Goal: Task Accomplishment & Management: Use online tool/utility

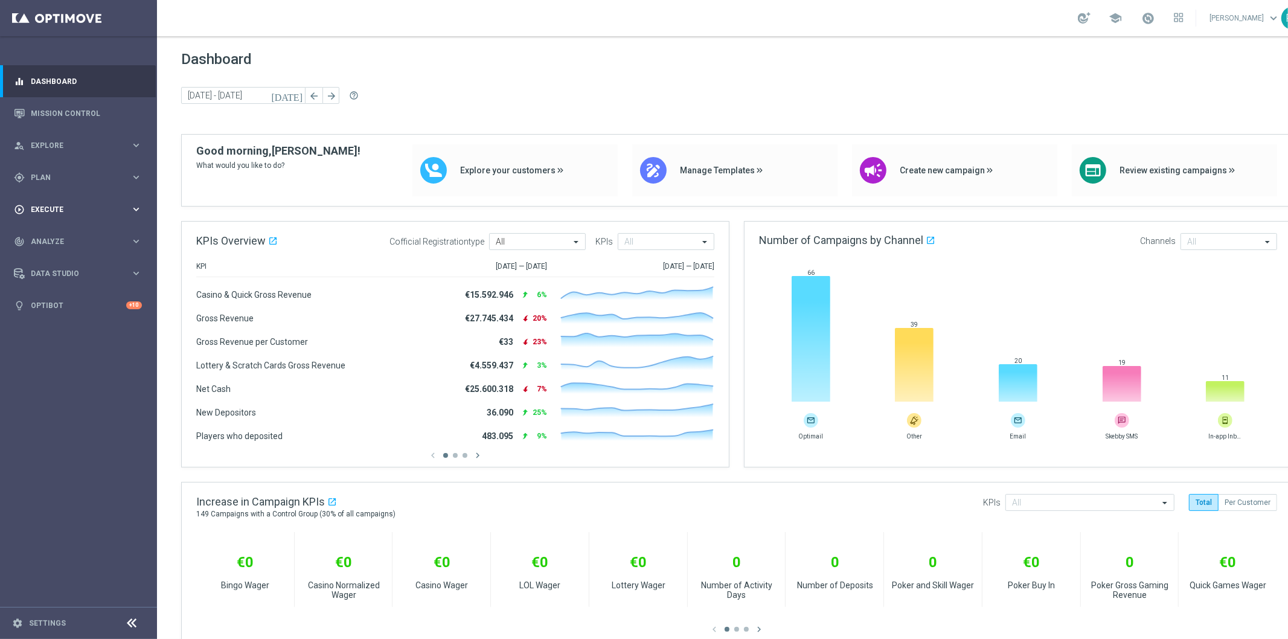
click at [60, 208] on span "Execute" at bounding box center [81, 209] width 100 height 7
click at [80, 175] on span "Plan" at bounding box center [81, 177] width 100 height 7
click at [57, 238] on span "Templates" at bounding box center [75, 238] width 86 height 7
click at [51, 252] on link "Optimail" at bounding box center [81, 257] width 88 height 10
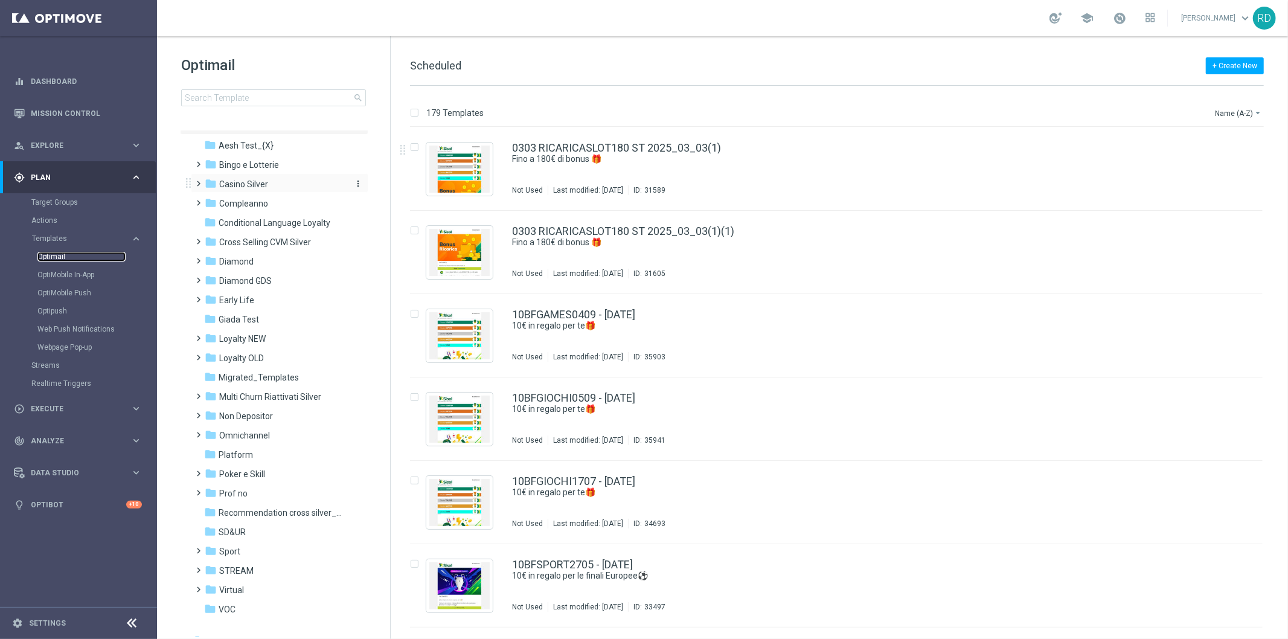
scroll to position [27, 0]
click at [199, 265] on span at bounding box center [196, 262] width 5 height 5
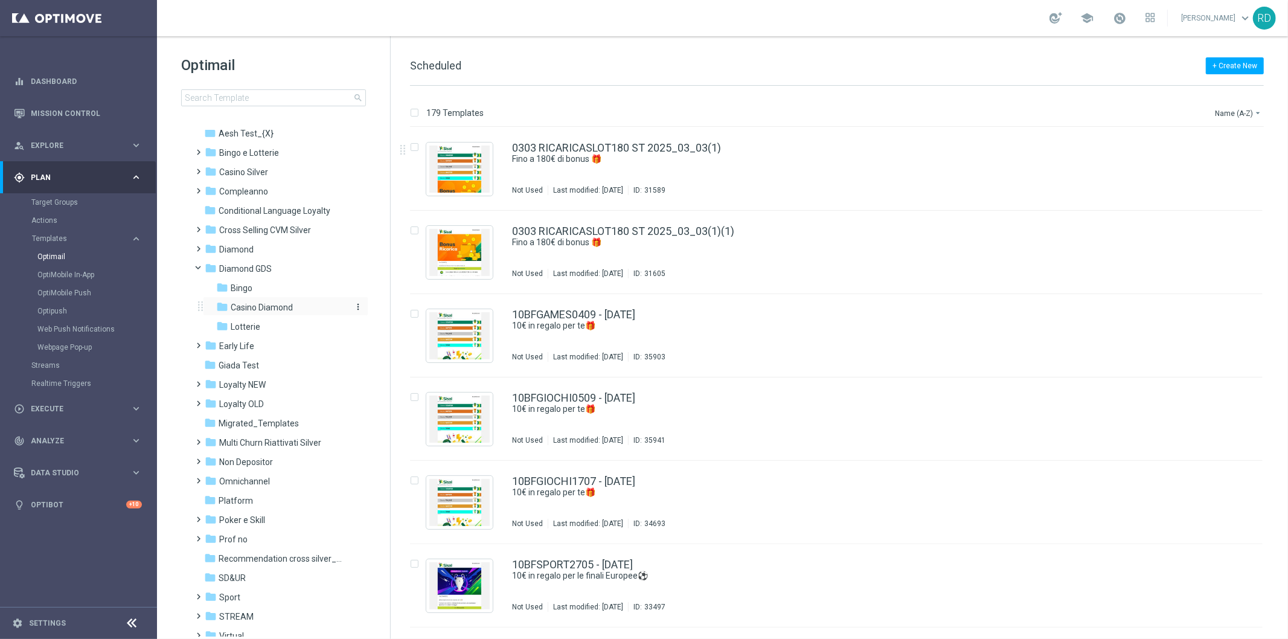
click at [243, 305] on span "Casino Diamond" at bounding box center [262, 307] width 62 height 11
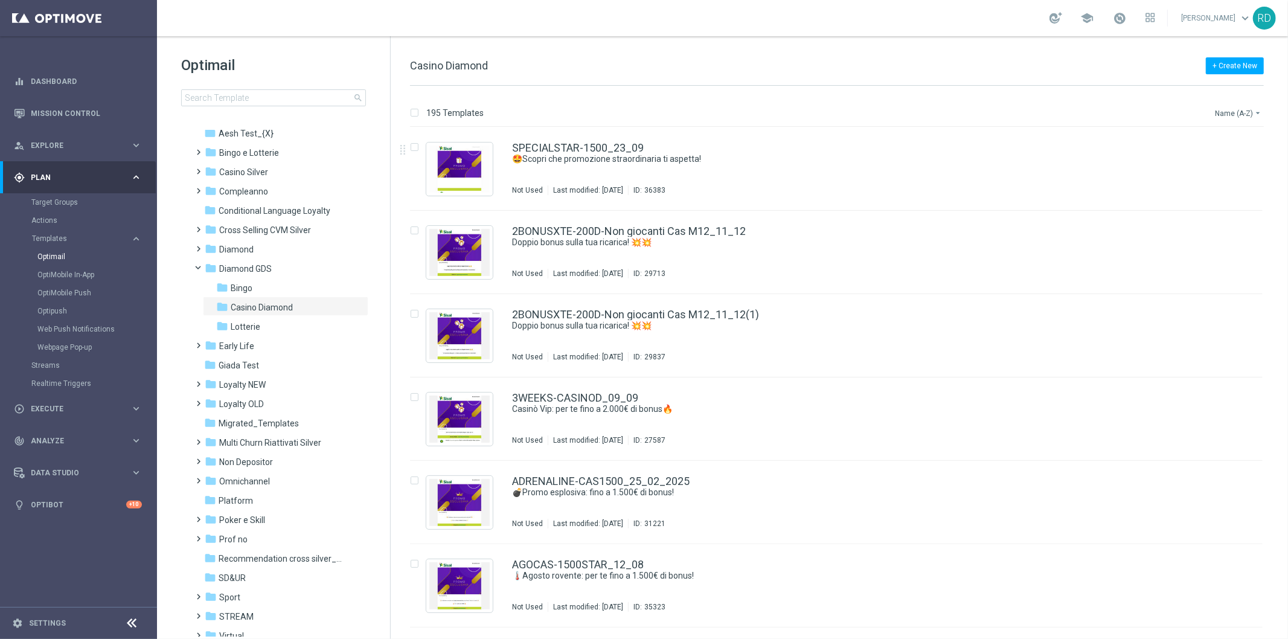
click at [1222, 111] on button "Name (A-Z) arrow_drop_down" at bounding box center [1239, 113] width 50 height 14
click at [1211, 168] on span "Date Modified (Newest)" at bounding box center [1217, 166] width 81 height 8
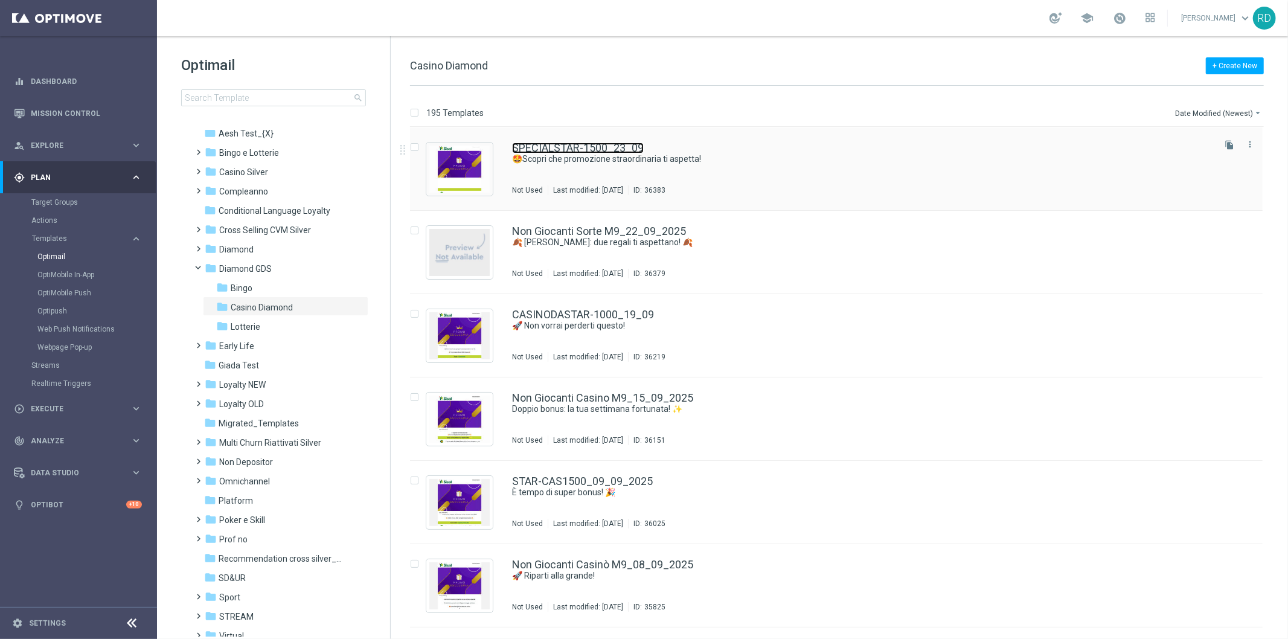
click at [560, 146] on link "SPECIALSTAR-1500_23_09" at bounding box center [578, 147] width 132 height 11
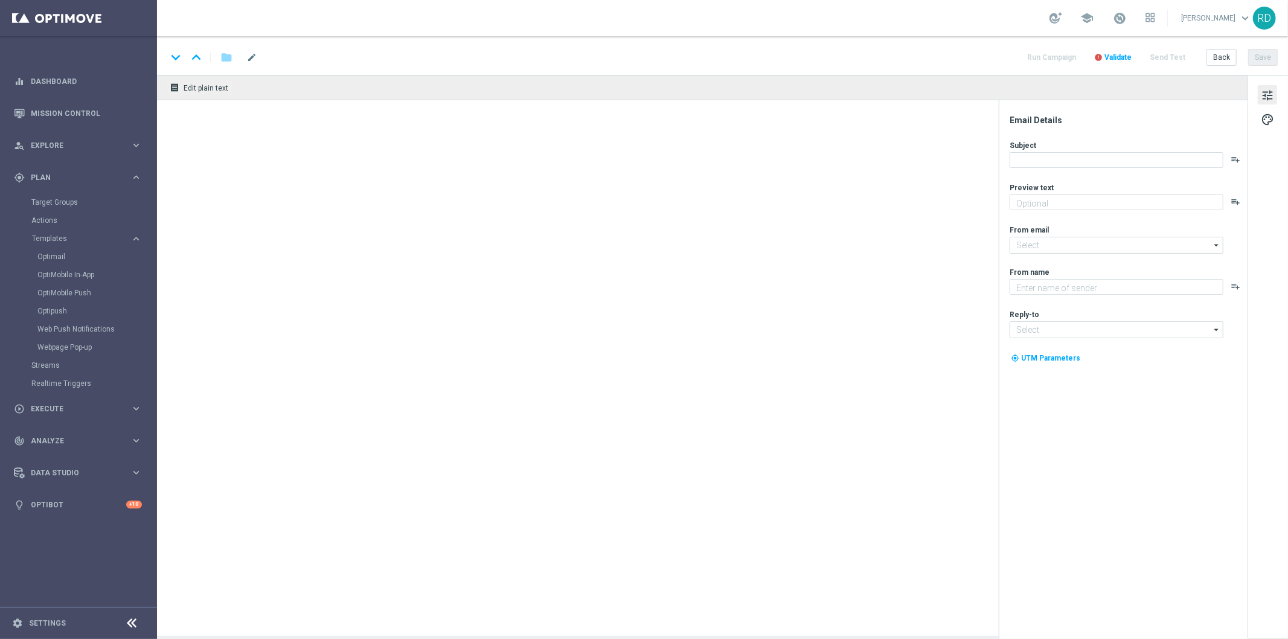
type textarea "Per te fino a 1.500€ di bonus! 💰"
type input "[EMAIL_ADDRESS][DOMAIN_NAME]"
type textarea "Sisal Vip"
type input "[EMAIL_ADDRESS][DOMAIN_NAME]"
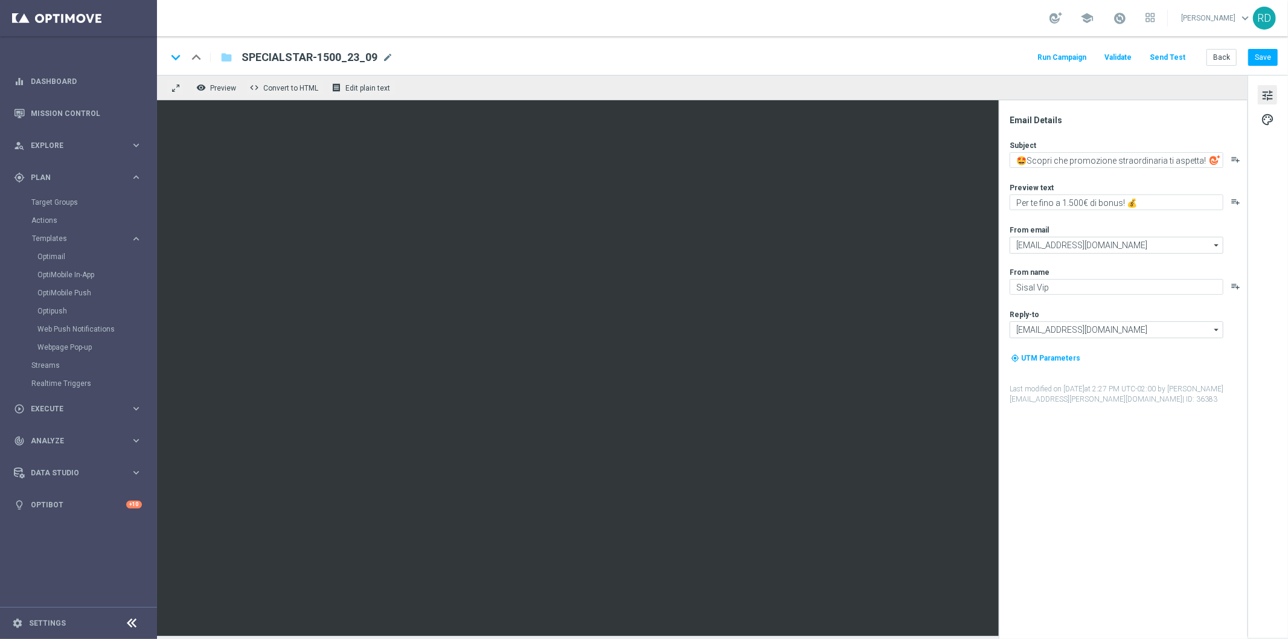
click at [1211, 162] on img at bounding box center [1214, 160] width 11 height 11
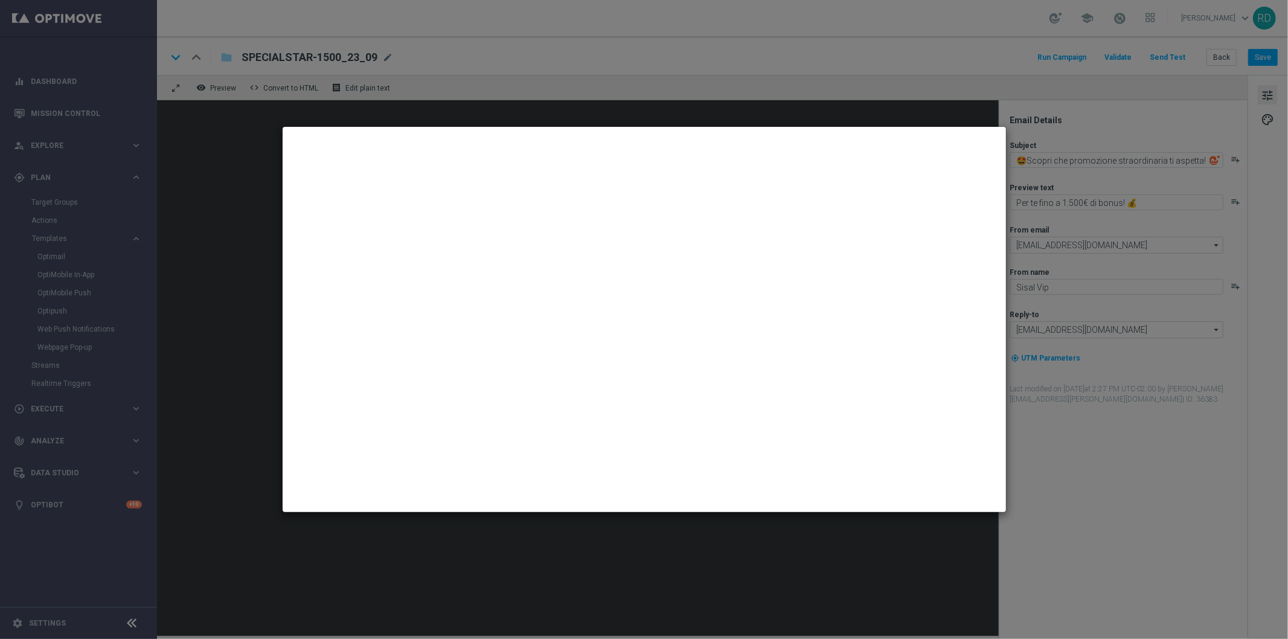
type textarea "Sei pronto a restare senza parole?"
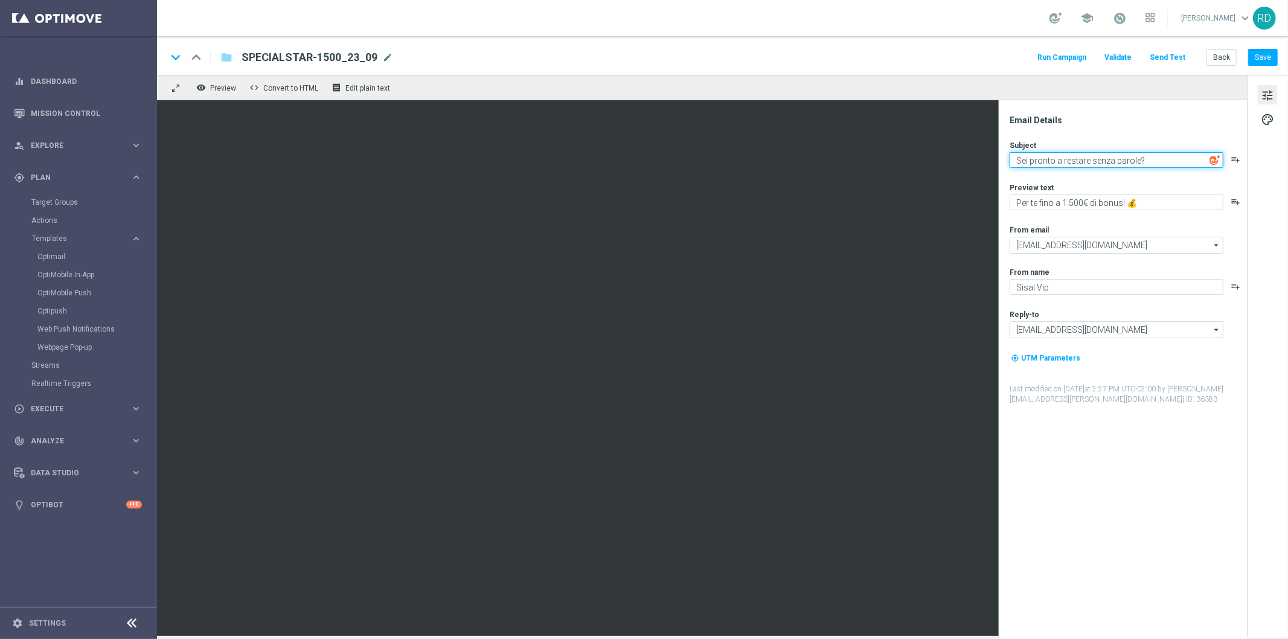
click at [1155, 161] on textarea "Sei pronto a restare senza parole?" at bounding box center [1116, 160] width 214 height 16
click at [1054, 158] on textarea "Sei pronto a restare senza parole?" at bounding box center [1116, 160] width 214 height 16
click at [1156, 160] on textarea "Sei pronto a restare senza parole?" at bounding box center [1116, 160] width 214 height 16
click at [1154, 164] on textarea "Sei pronto a restare senza parole?" at bounding box center [1116, 160] width 214 height 16
click at [1161, 159] on textarea "Sei pronto a restare senza parole?" at bounding box center [1116, 160] width 214 height 16
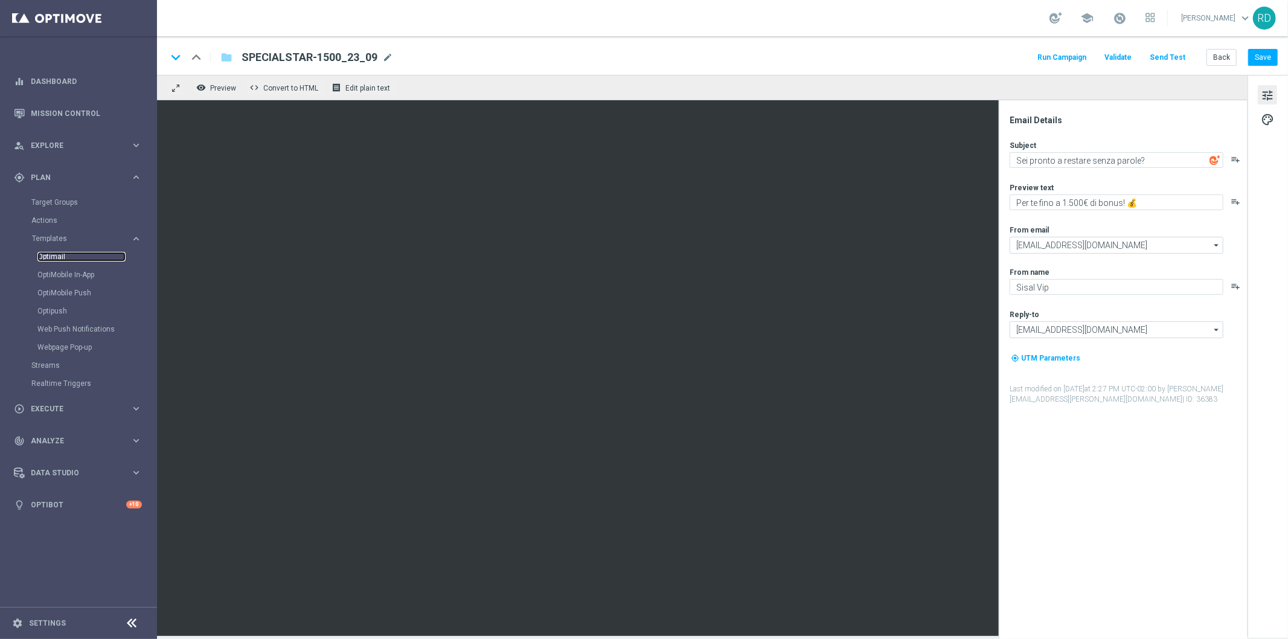
click at [62, 257] on link "Optimail" at bounding box center [81, 257] width 88 height 10
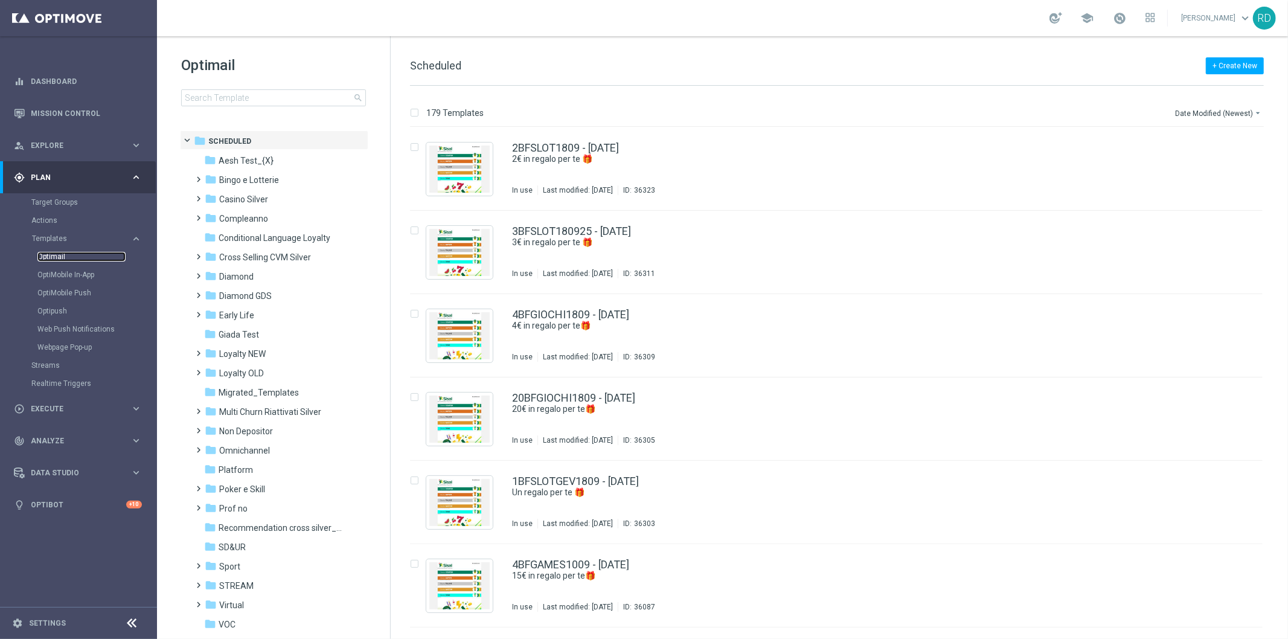
click at [59, 254] on link "Optimail" at bounding box center [81, 257] width 88 height 10
click at [199, 292] on span at bounding box center [196, 289] width 5 height 5
click at [262, 334] on span "Casino Diamond" at bounding box center [262, 334] width 62 height 11
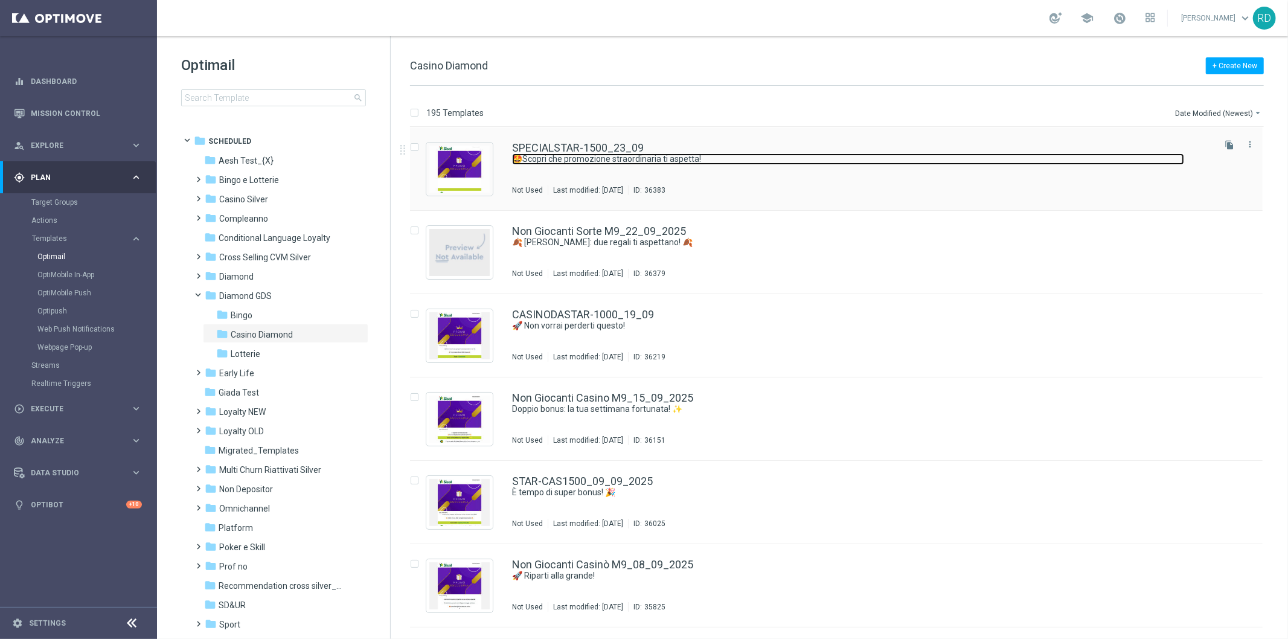
click at [660, 155] on link "🤩Scopri che promozione straordinaria ti aspetta!" at bounding box center [848, 158] width 672 height 11
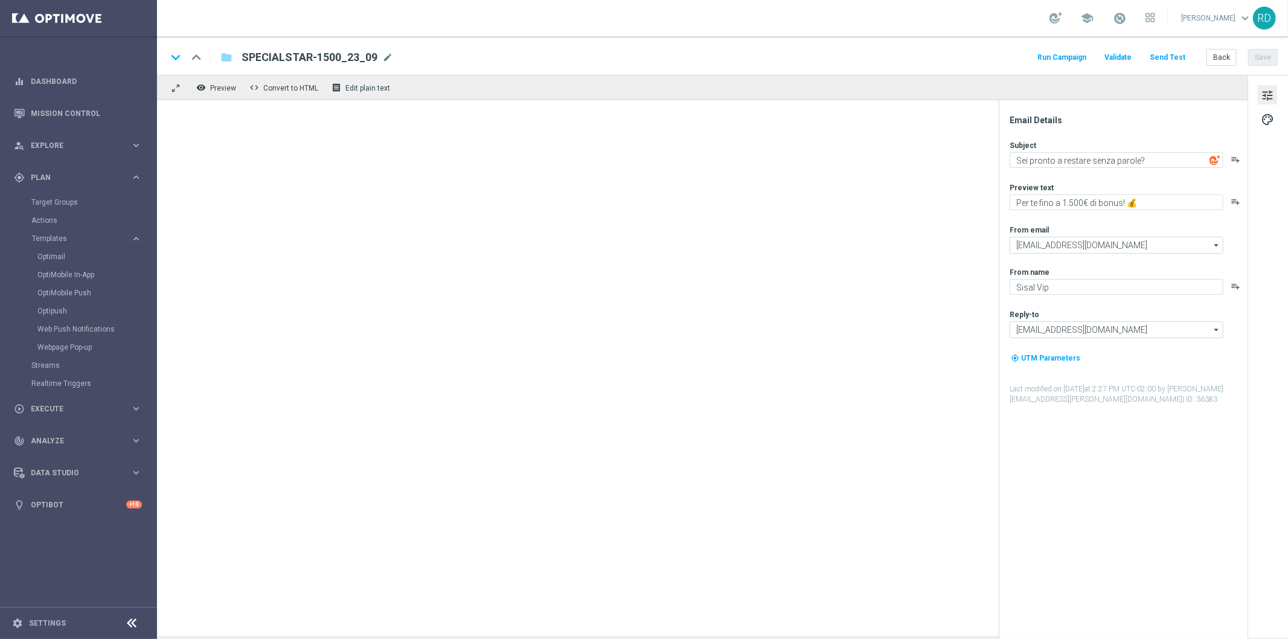
type textarea "🤩Scopri che promozione straordinaria ti aspetta!"
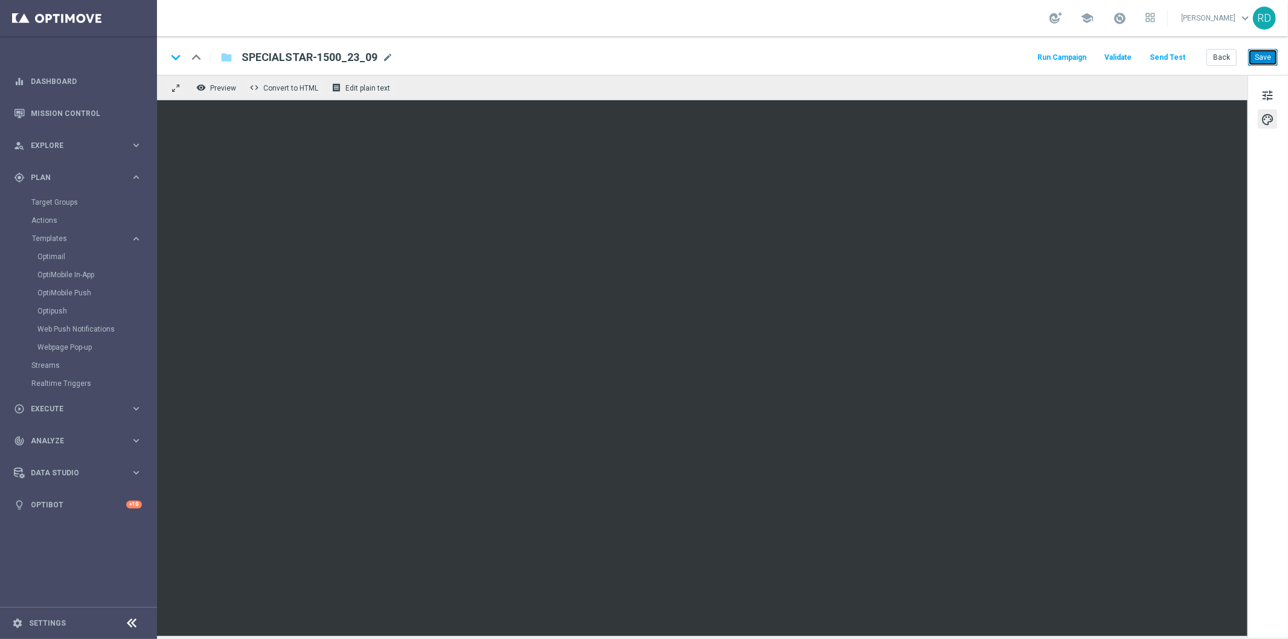
click at [1262, 61] on button "Save" at bounding box center [1263, 57] width 30 height 17
click at [1164, 58] on button "Send Test" at bounding box center [1167, 58] width 39 height 16
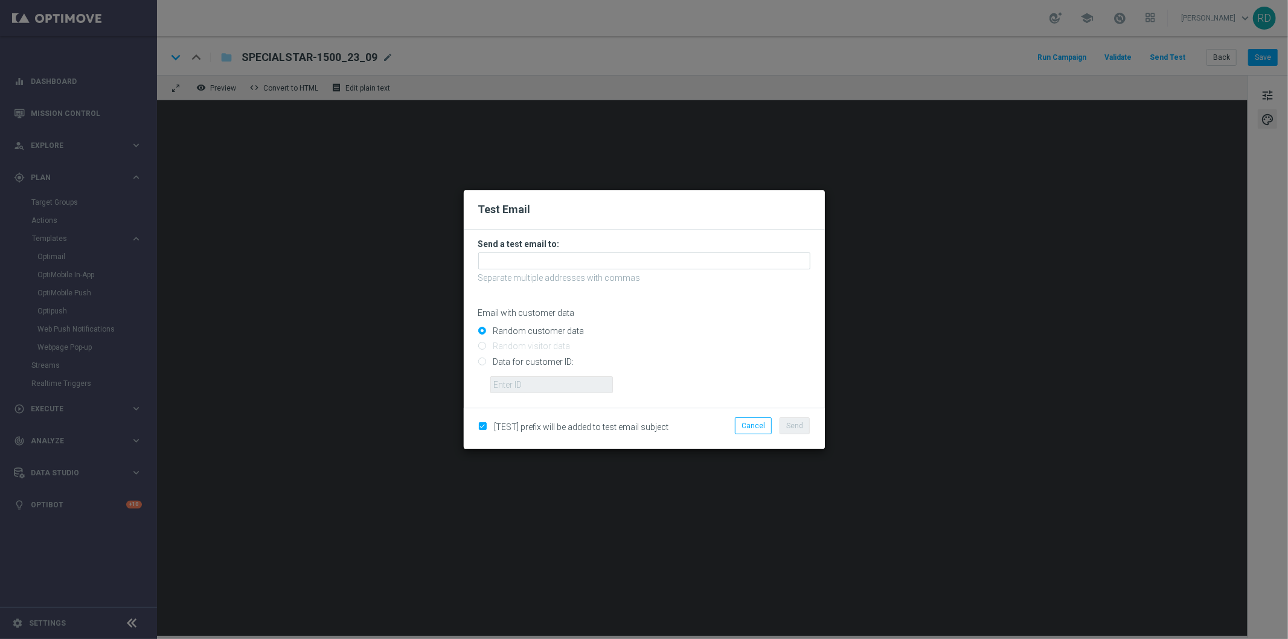
click at [674, 249] on form "Send a test email to: Separate multiple addresses with commas Email with custom…" at bounding box center [644, 315] width 332 height 155
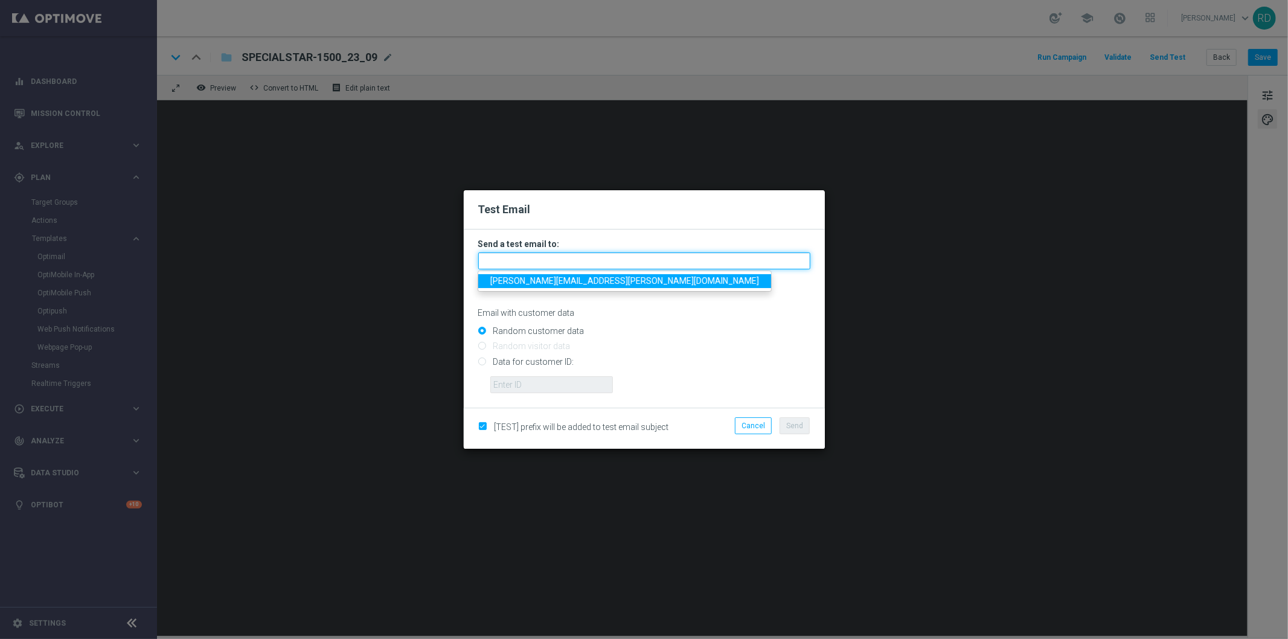
click at [671, 255] on input "text" at bounding box center [644, 260] width 332 height 17
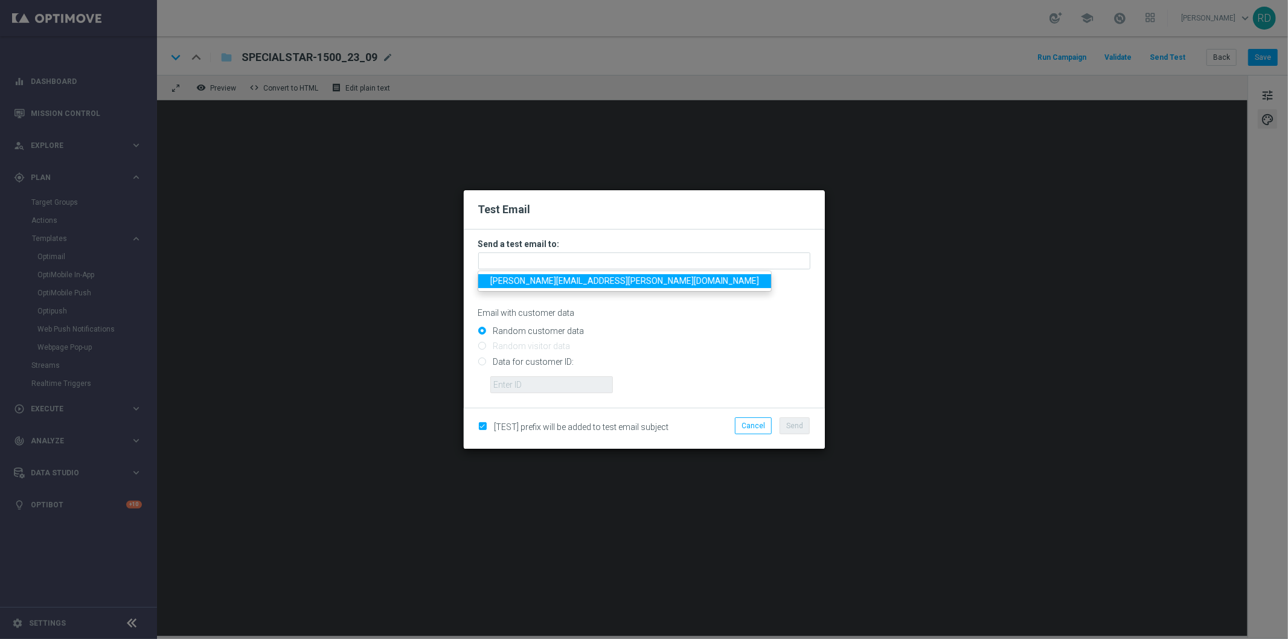
click at [572, 281] on span "[PERSON_NAME][EMAIL_ADDRESS][PERSON_NAME][DOMAIN_NAME]" at bounding box center [624, 281] width 269 height 10
type input "[PERSON_NAME][EMAIL_ADDRESS][PERSON_NAME][DOMAIN_NAME]"
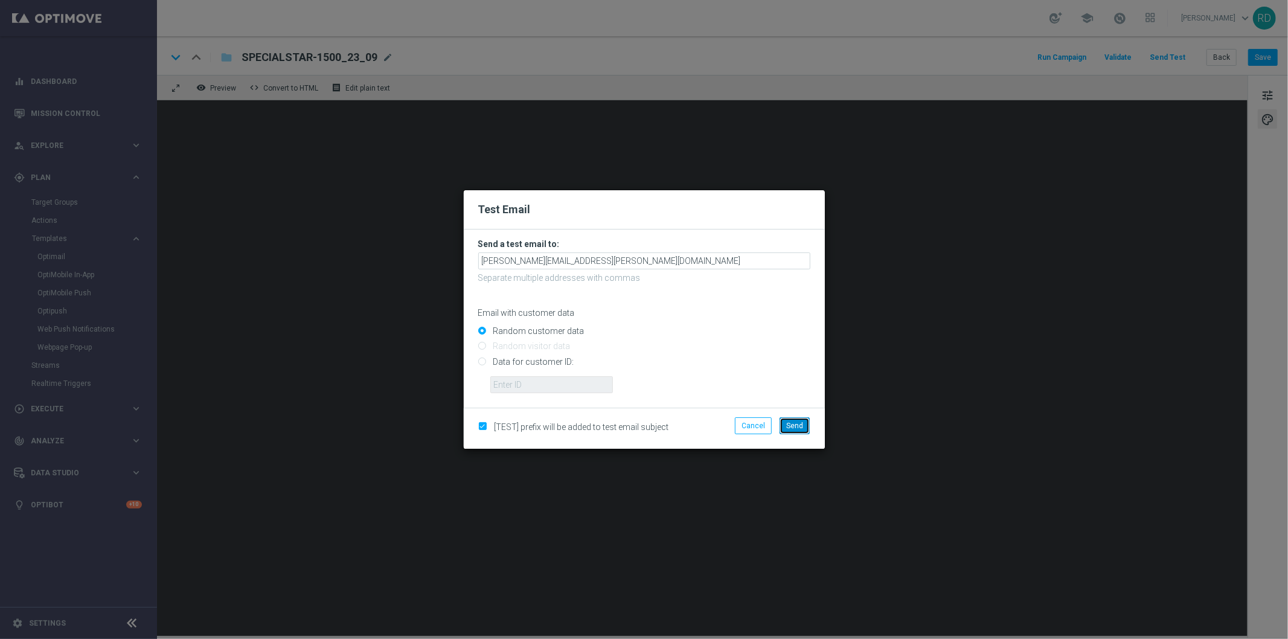
click at [791, 430] on button "Send" at bounding box center [794, 425] width 30 height 17
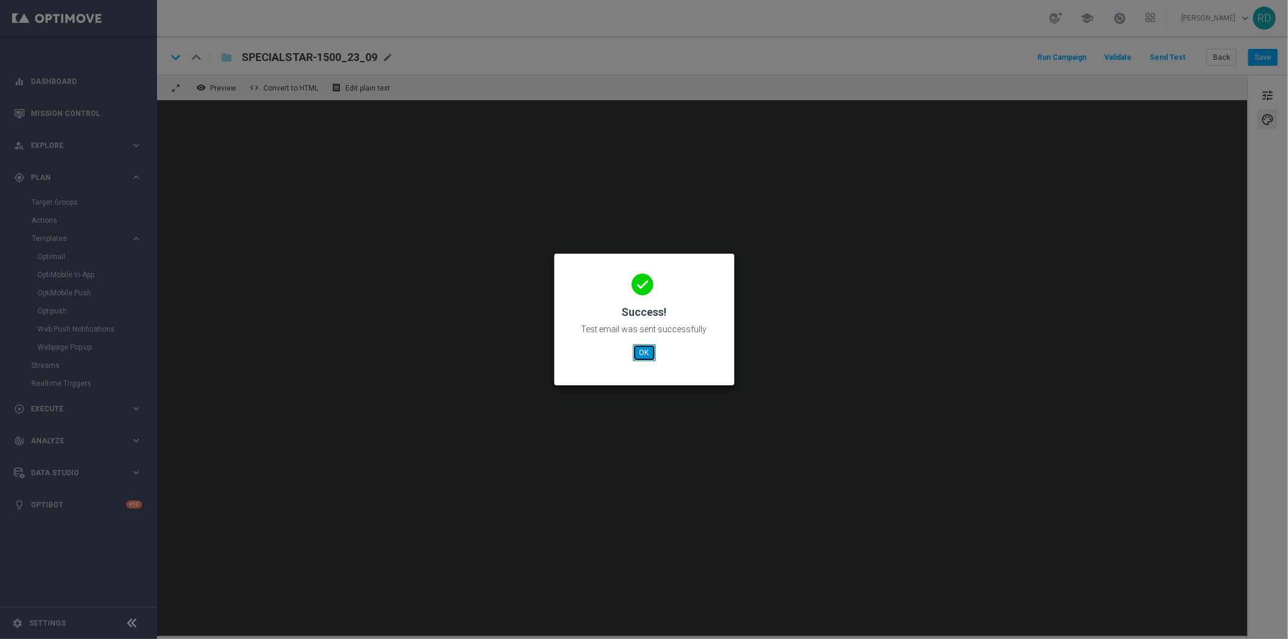
click at [641, 352] on button "OK" at bounding box center [644, 352] width 23 height 17
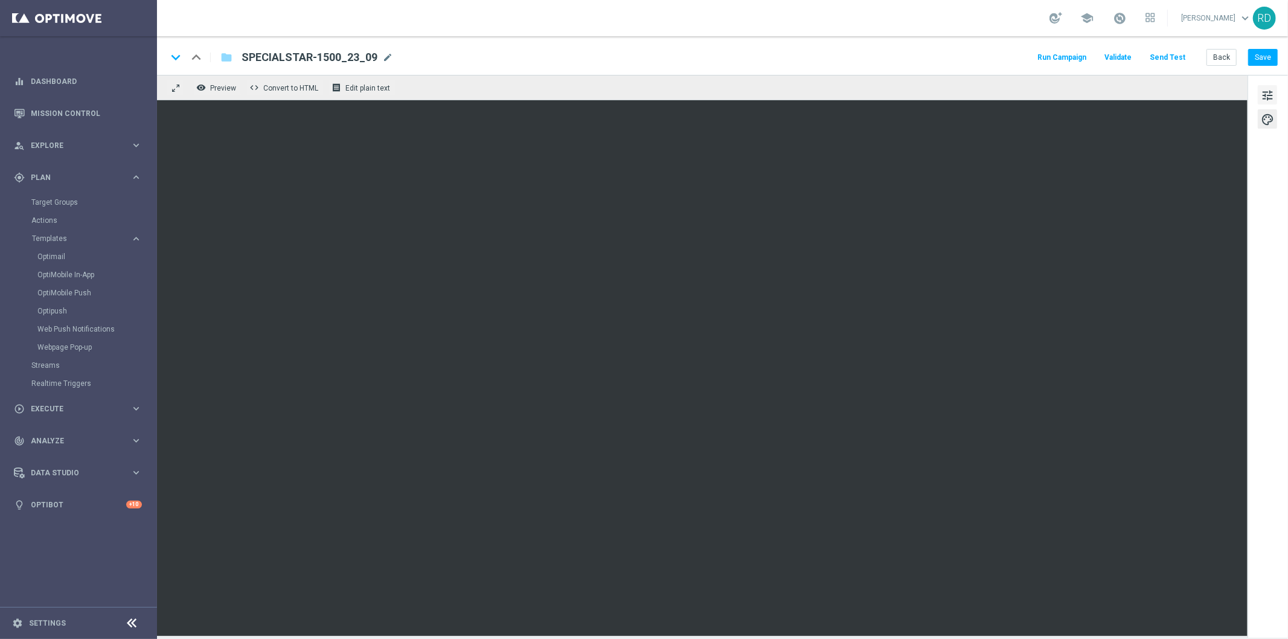
click at [1270, 89] on span "tune" at bounding box center [1267, 96] width 13 height 16
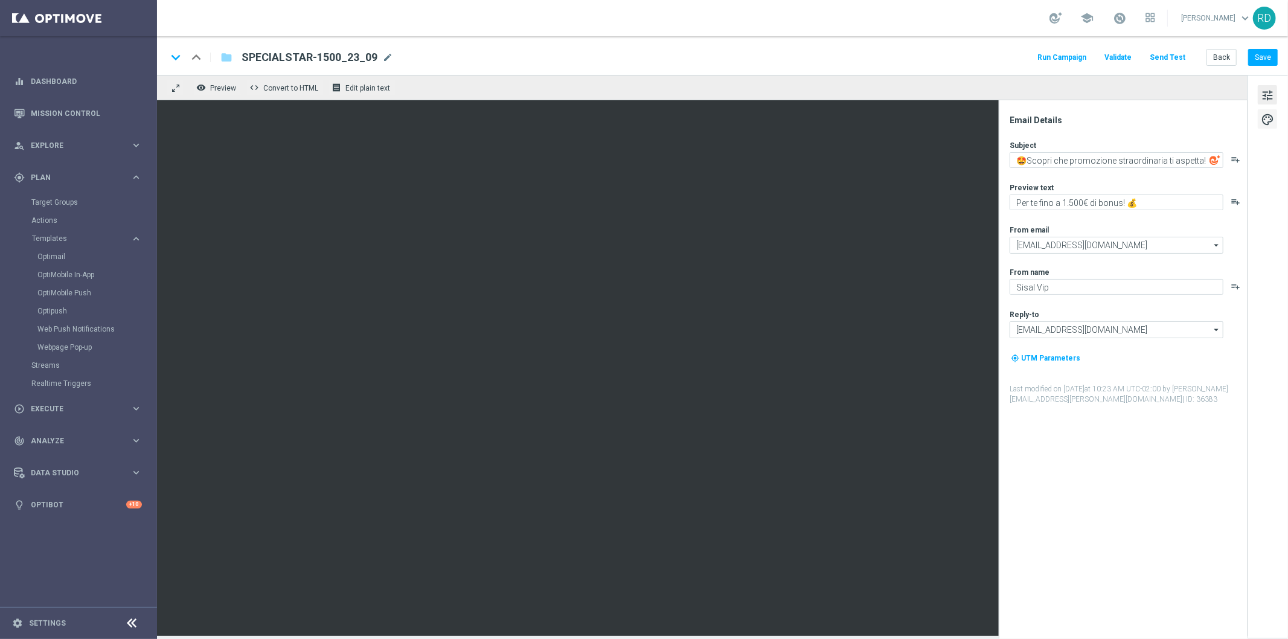
click at [1270, 121] on span "palette" at bounding box center [1267, 120] width 13 height 16
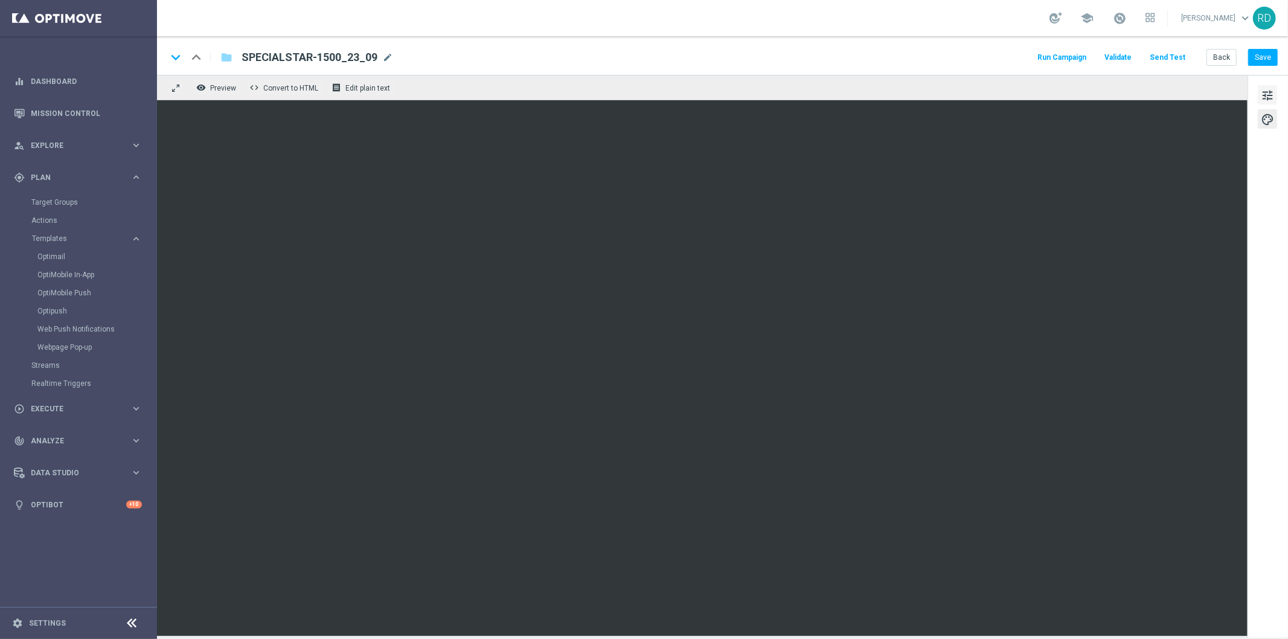
click at [1264, 94] on span "tune" at bounding box center [1267, 96] width 13 height 16
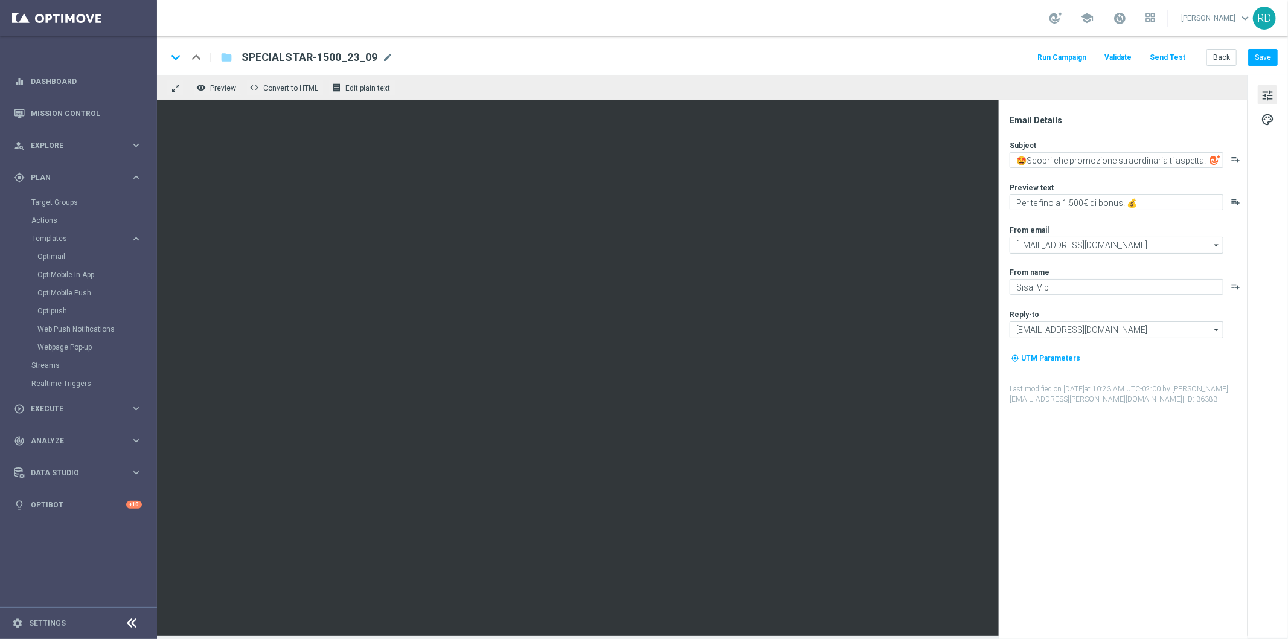
click at [1163, 58] on button "Send Test" at bounding box center [1167, 58] width 39 height 16
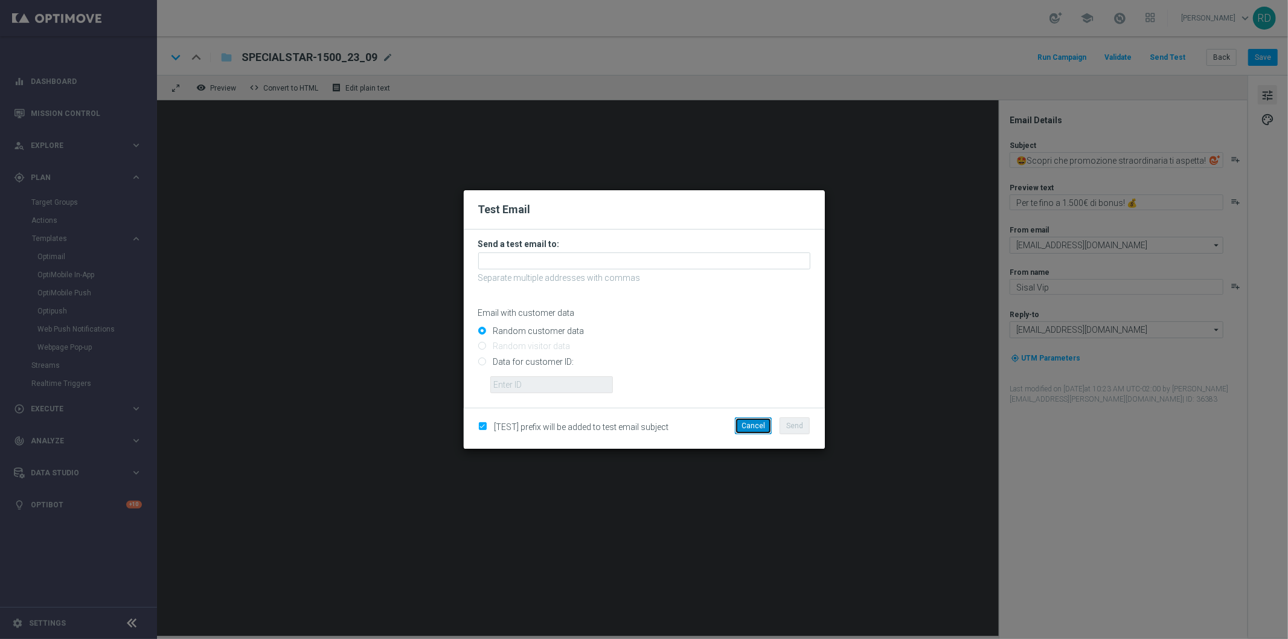
click at [747, 427] on button "Cancel" at bounding box center [753, 425] width 37 height 17
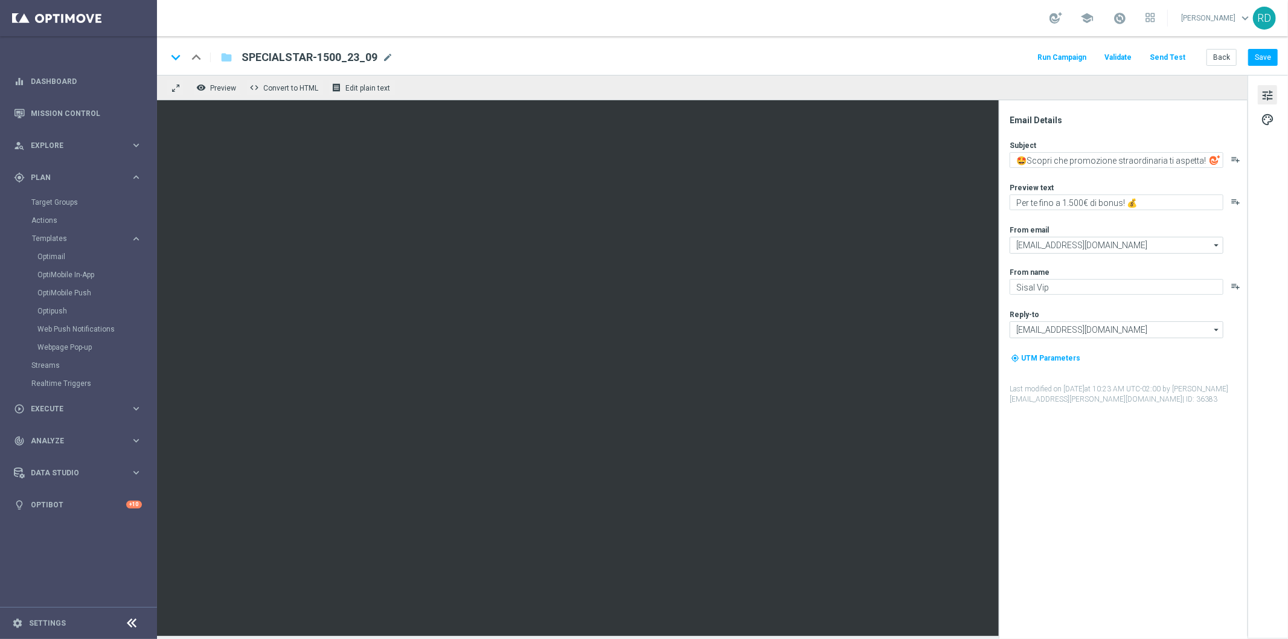
click at [1076, 59] on button "Run Campaign" at bounding box center [1061, 58] width 53 height 16
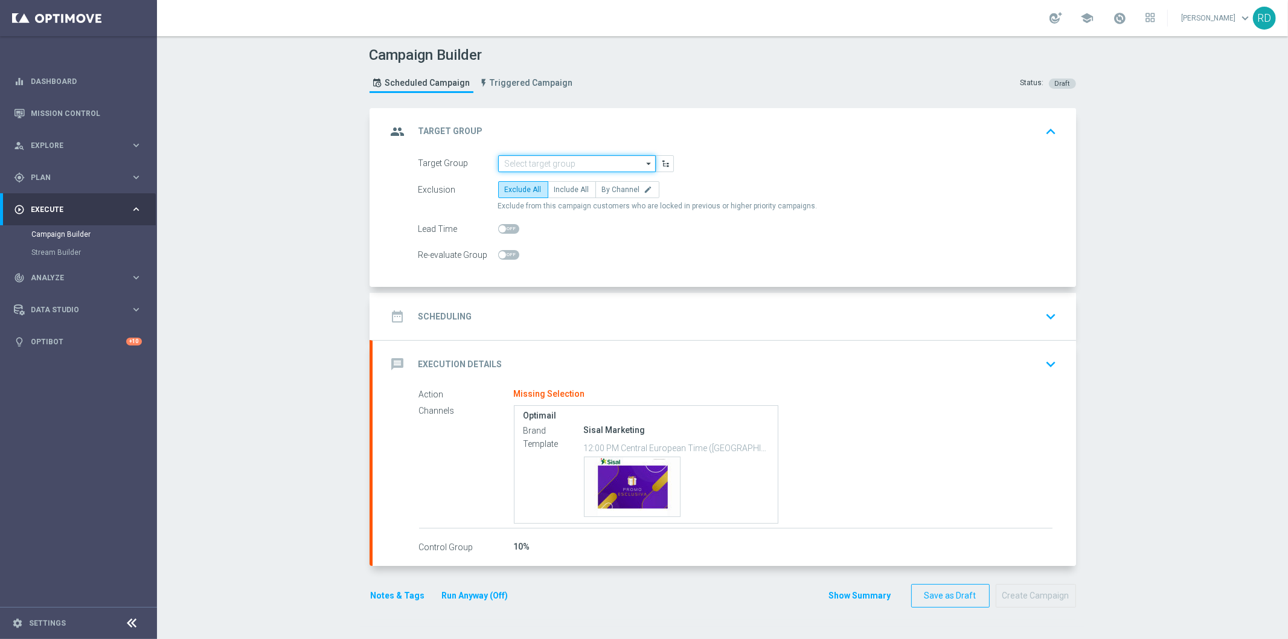
click at [568, 167] on input at bounding box center [577, 163] width 158 height 17
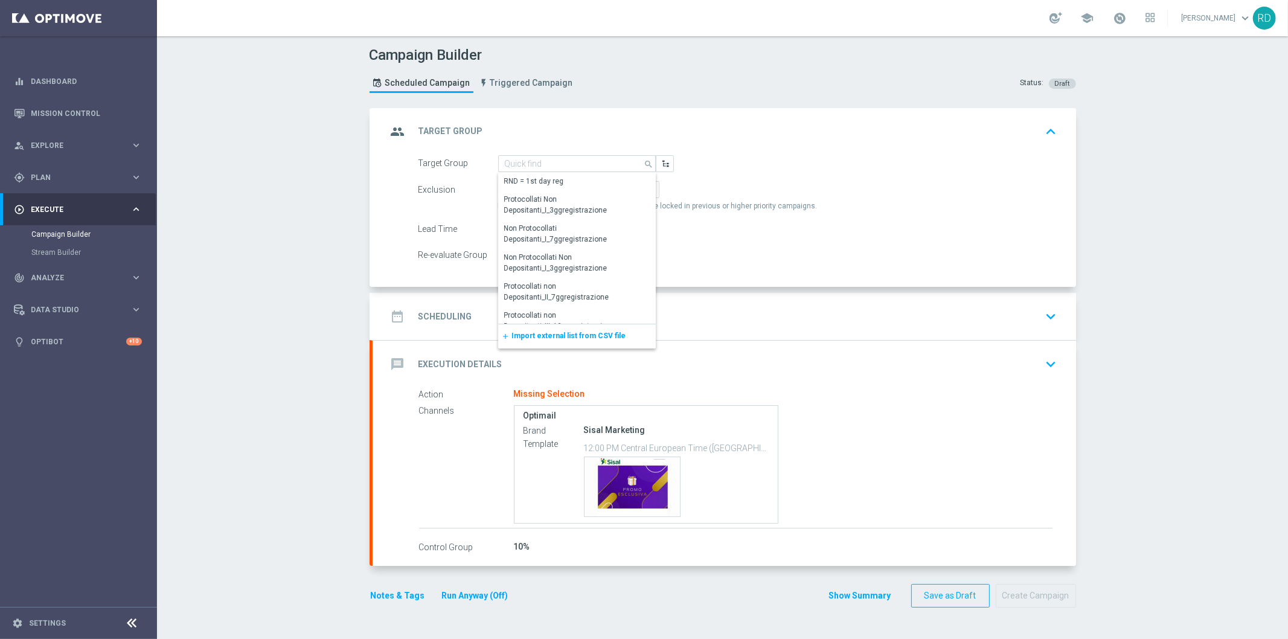
click at [522, 333] on span "Import external list from CSV file" at bounding box center [569, 335] width 114 height 8
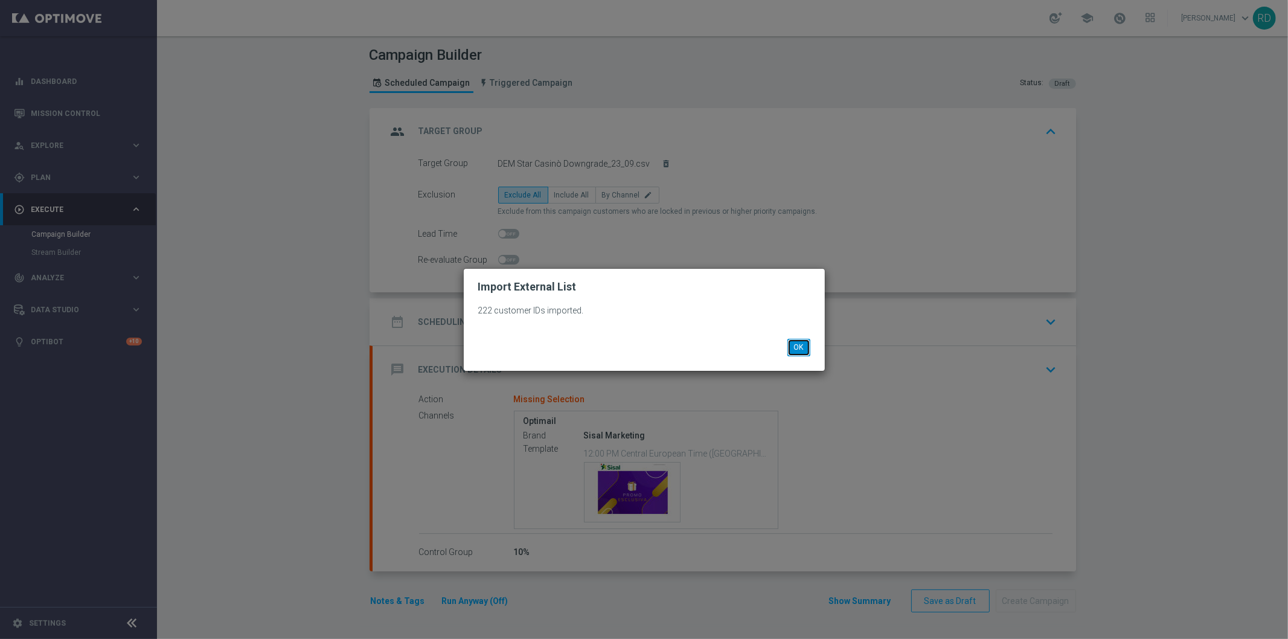
click at [790, 347] on button "OK" at bounding box center [798, 347] width 23 height 17
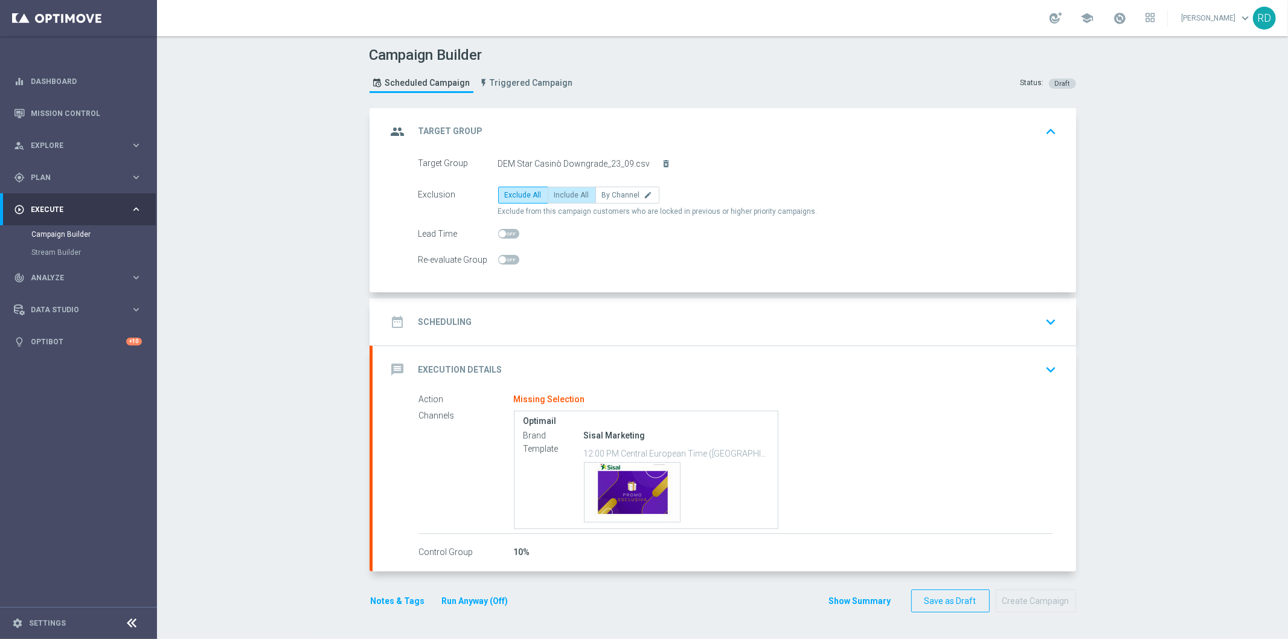
click at [564, 201] on label "Include All" at bounding box center [572, 195] width 48 height 17
click at [562, 201] on input "Include All" at bounding box center [558, 197] width 8 height 8
radio input "true"
click at [444, 316] on h2 "Scheduling" at bounding box center [445, 321] width 54 height 11
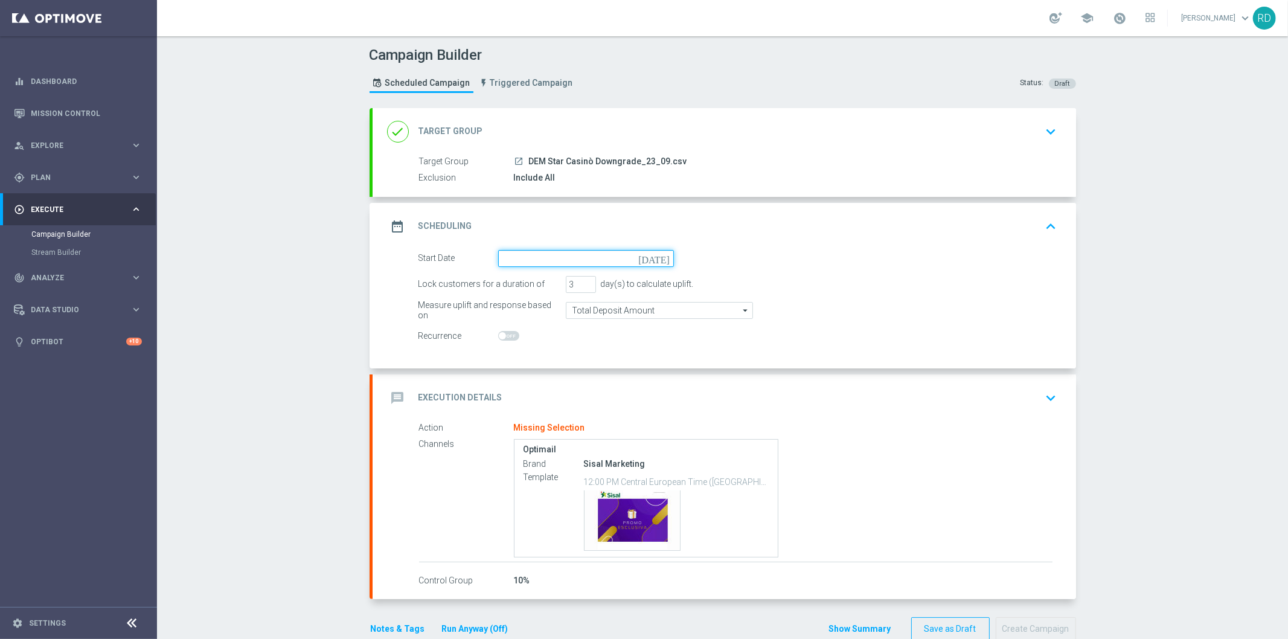
click at [517, 263] on input at bounding box center [586, 258] width 176 height 17
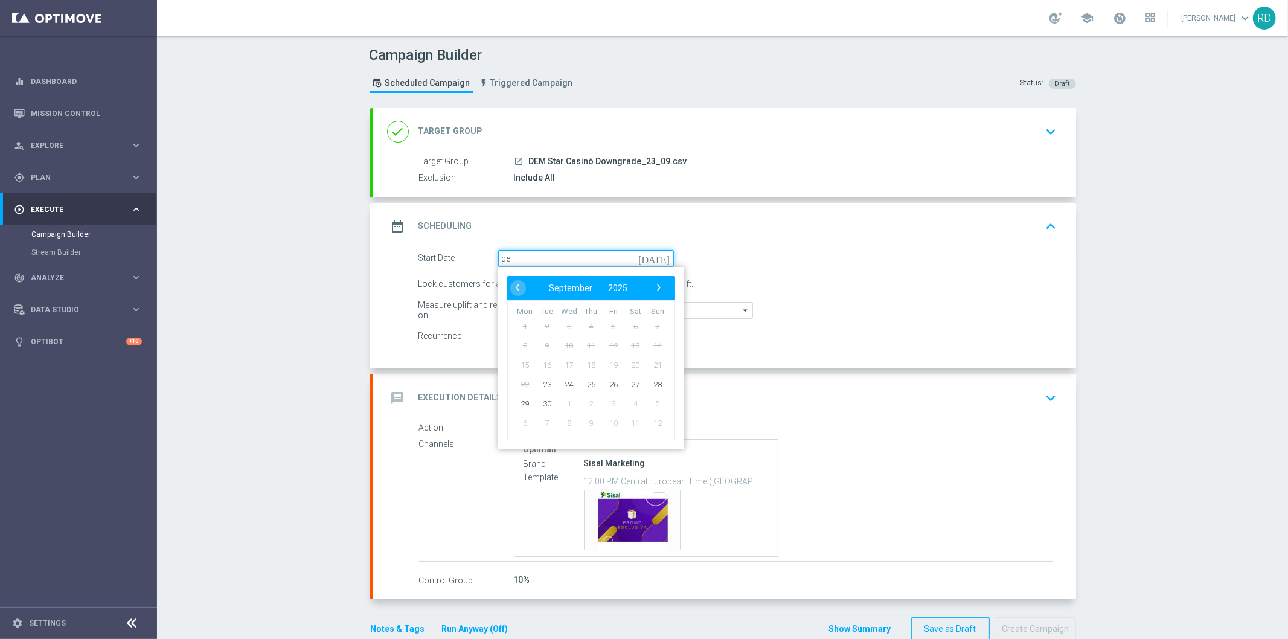
type input "d"
click at [540, 377] on span "23" at bounding box center [546, 383] width 19 height 19
type input "[DATE]"
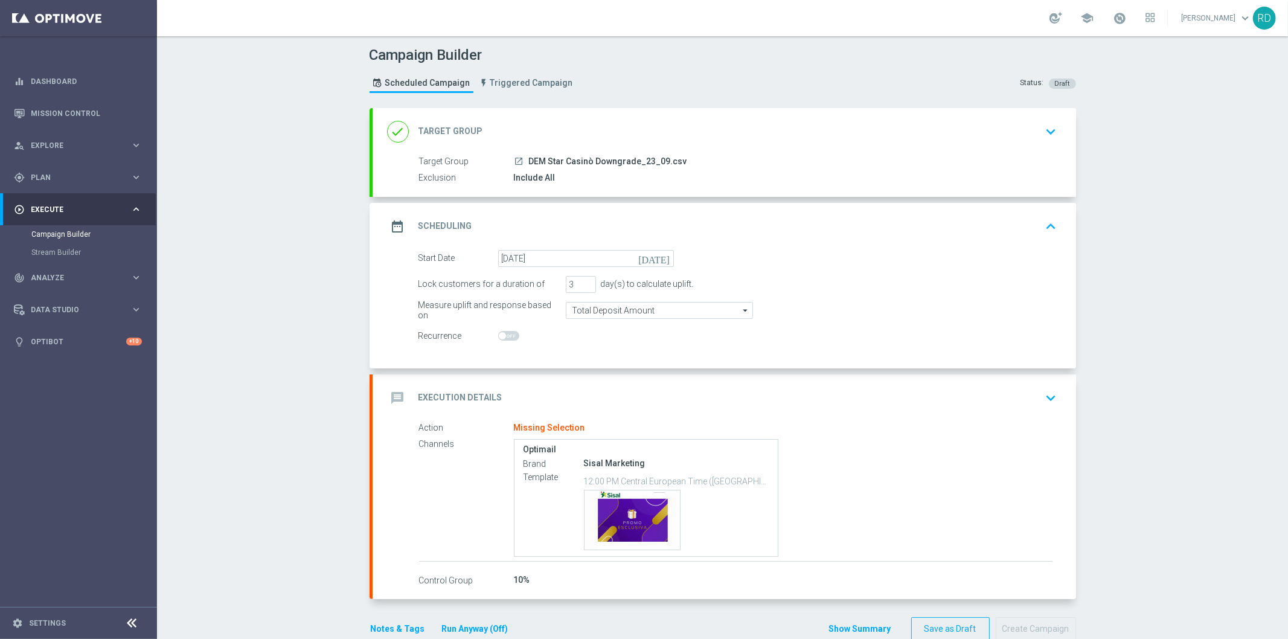
click at [395, 389] on icon "message" at bounding box center [398, 398] width 22 height 22
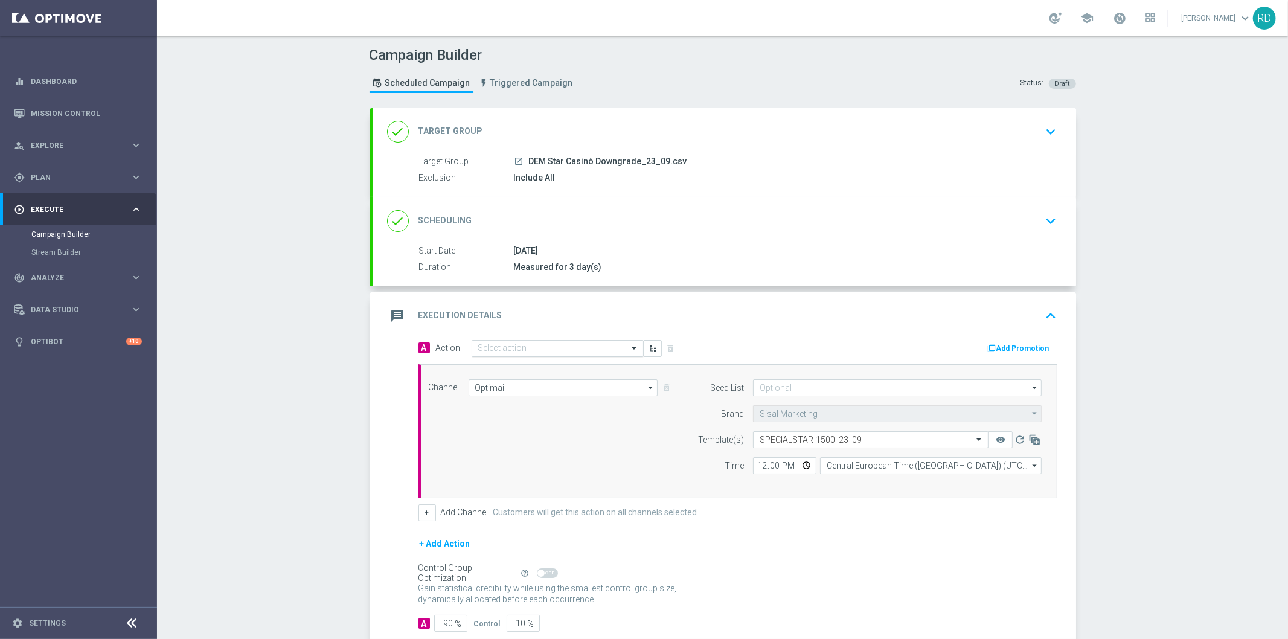
click at [482, 340] on div "Select action" at bounding box center [558, 348] width 172 height 17
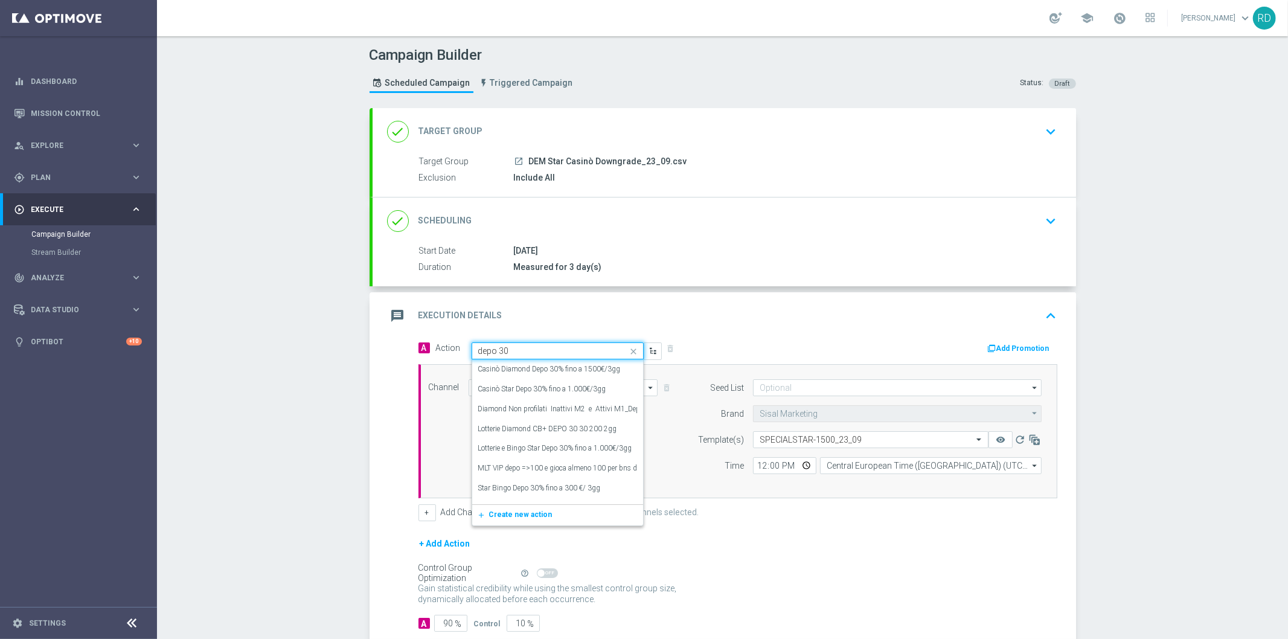
type input "depo 30%"
click at [510, 365] on label "Casinò Diamond Depo 30% fino a 1500€/3gg" at bounding box center [549, 369] width 142 height 10
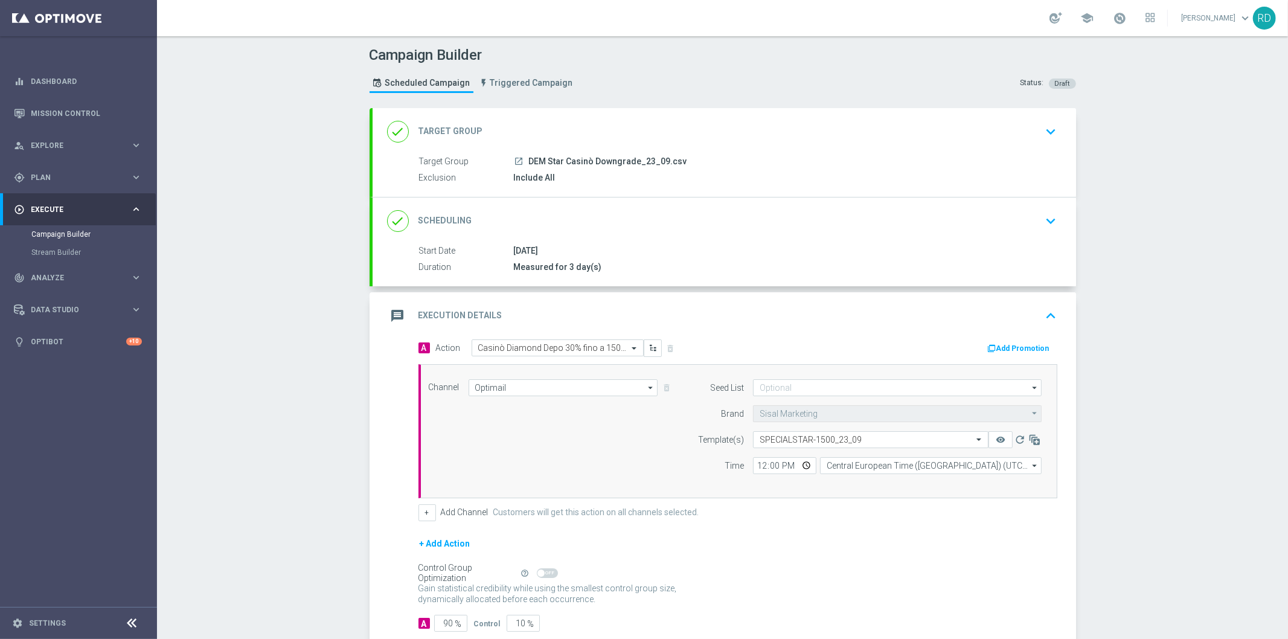
scroll to position [72, 0]
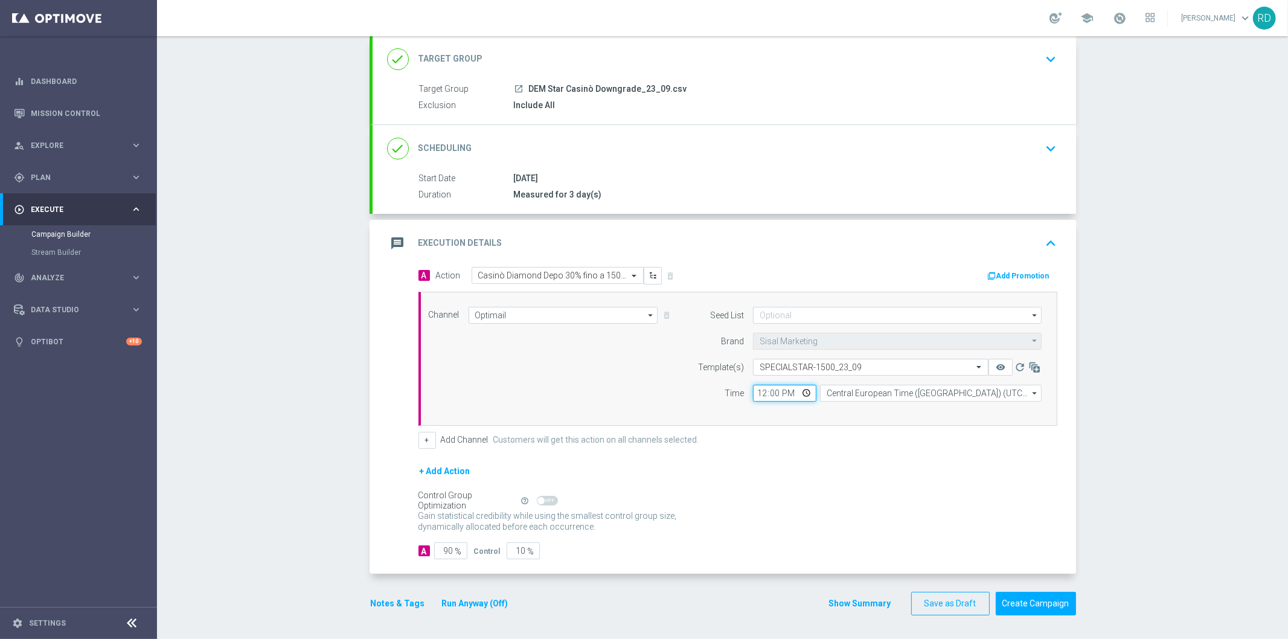
click at [753, 395] on input "12:00" at bounding box center [784, 393] width 63 height 17
type input "18:00"
drag, startPoint x: 828, startPoint y: 419, endPoint x: 832, endPoint y: 412, distance: 8.4
click at [828, 418] on div "Channel Optimail Optimail arrow_drop_down Drag here to set row groups Drag here…" at bounding box center [737, 359] width 639 height 134
click at [833, 392] on input "Central European Time ([GEOGRAPHIC_DATA]) (UTC +02:00)" at bounding box center [931, 393] width 222 height 17
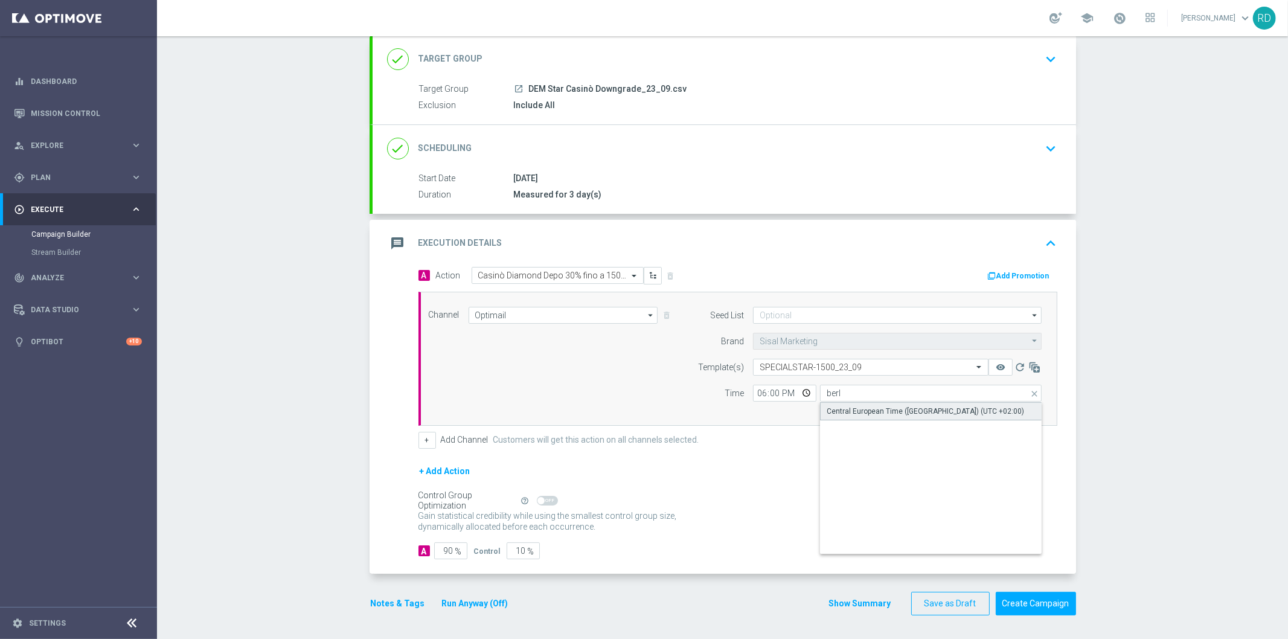
click at [847, 412] on div "Central European Time ([GEOGRAPHIC_DATA]) (UTC +02:00)" at bounding box center [925, 411] width 197 height 11
type input "Central European Time ([GEOGRAPHIC_DATA]) (UTC +02:00)"
click at [596, 367] on div "Channel Optimail Optimail arrow_drop_down Drag here to set row groups Drag here…" at bounding box center [736, 359] width 632 height 104
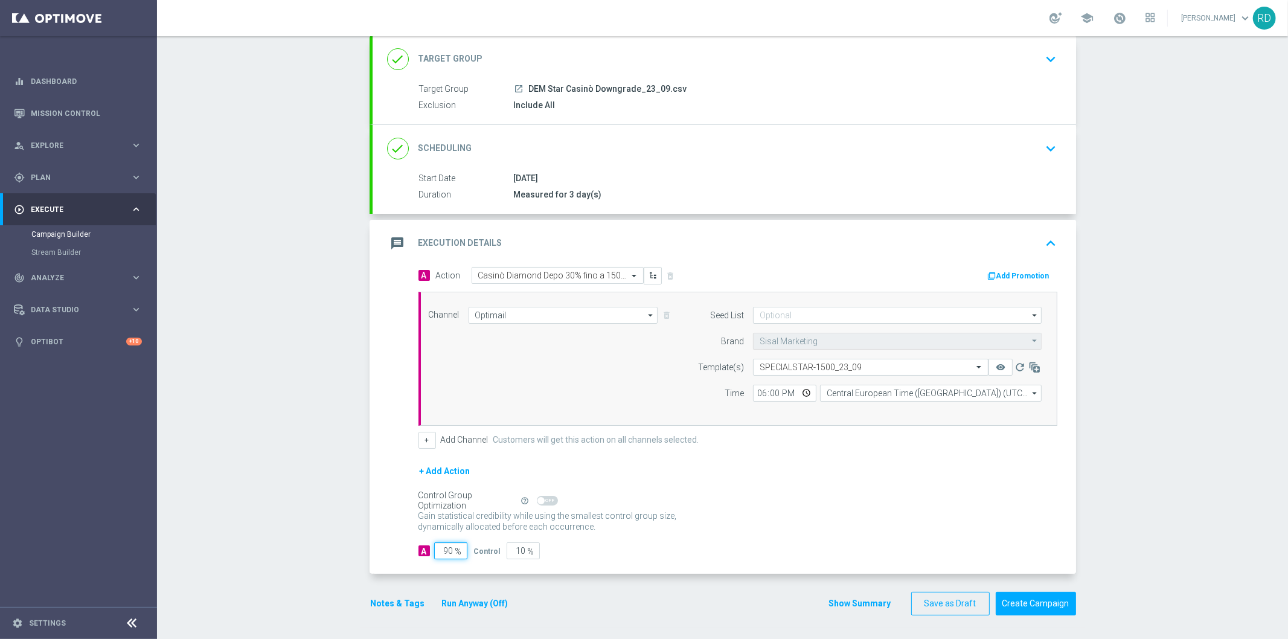
click at [443, 555] on input "90" at bounding box center [450, 550] width 33 height 17
type input "1"
type input "99"
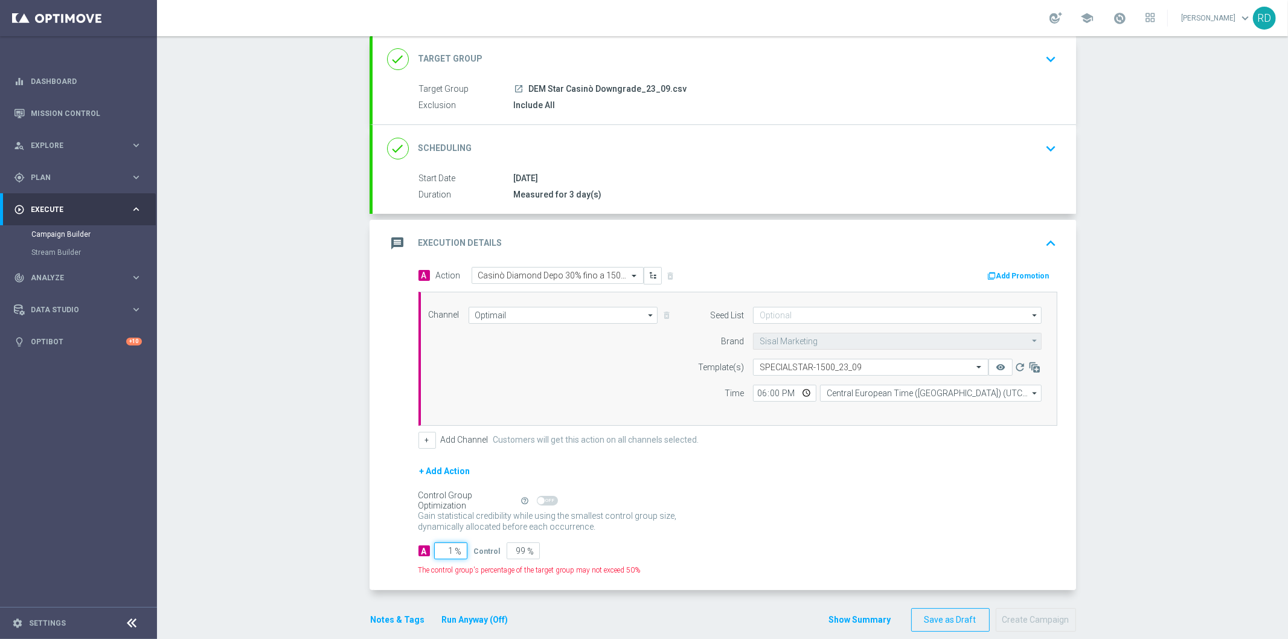
type input "10"
type input "90"
type input "100"
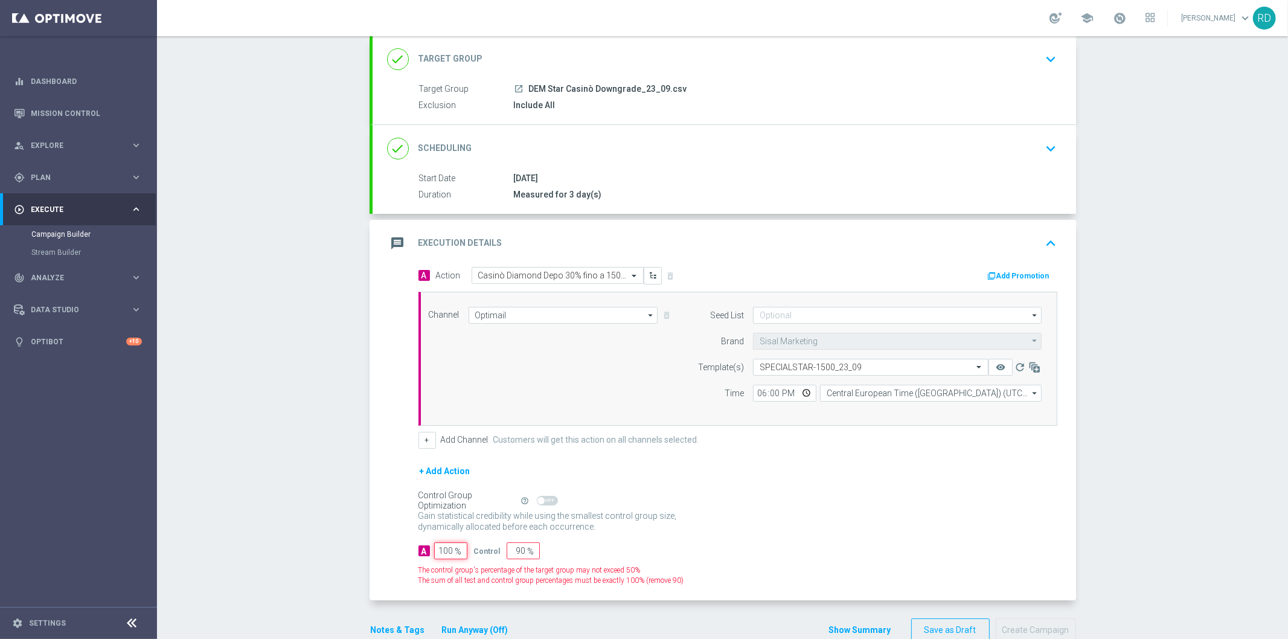
type input "0"
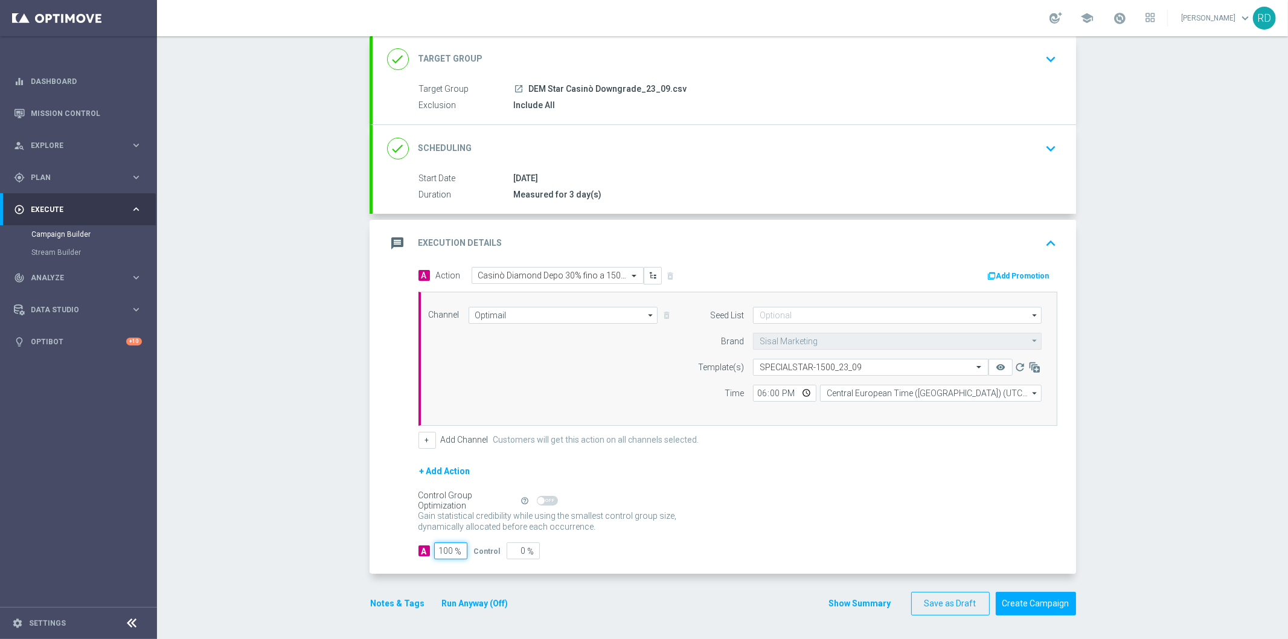
type input "100"
click at [632, 510] on p "Gain higher response rates by matching the most effective action with each cust…" at bounding box center [554, 526] width 272 height 33
click at [394, 605] on button "Notes & Tags" at bounding box center [397, 603] width 57 height 15
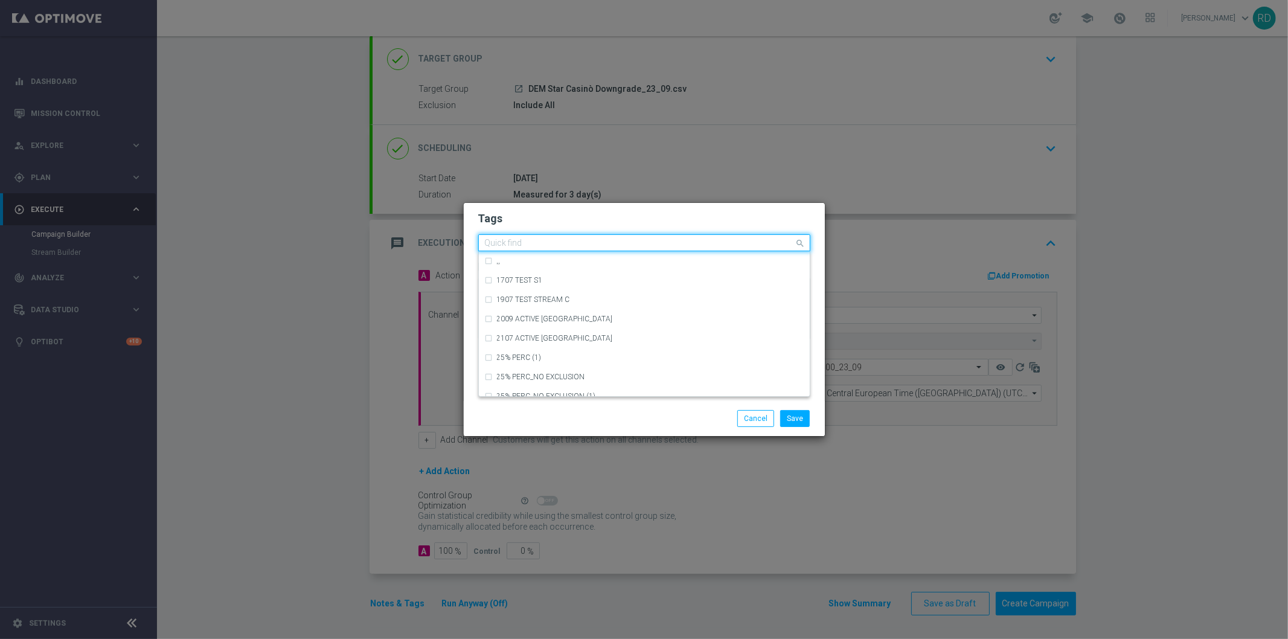
click at [536, 241] on input "text" at bounding box center [640, 243] width 310 height 10
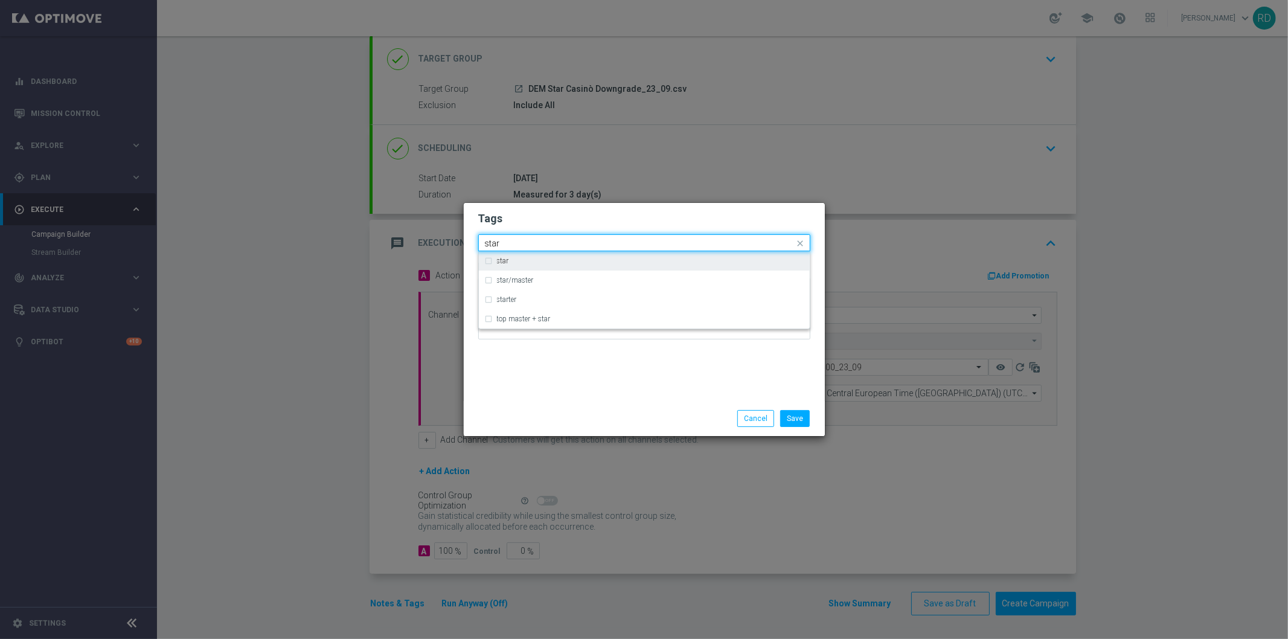
click at [533, 258] on div "star" at bounding box center [650, 260] width 307 height 7
type input "star"
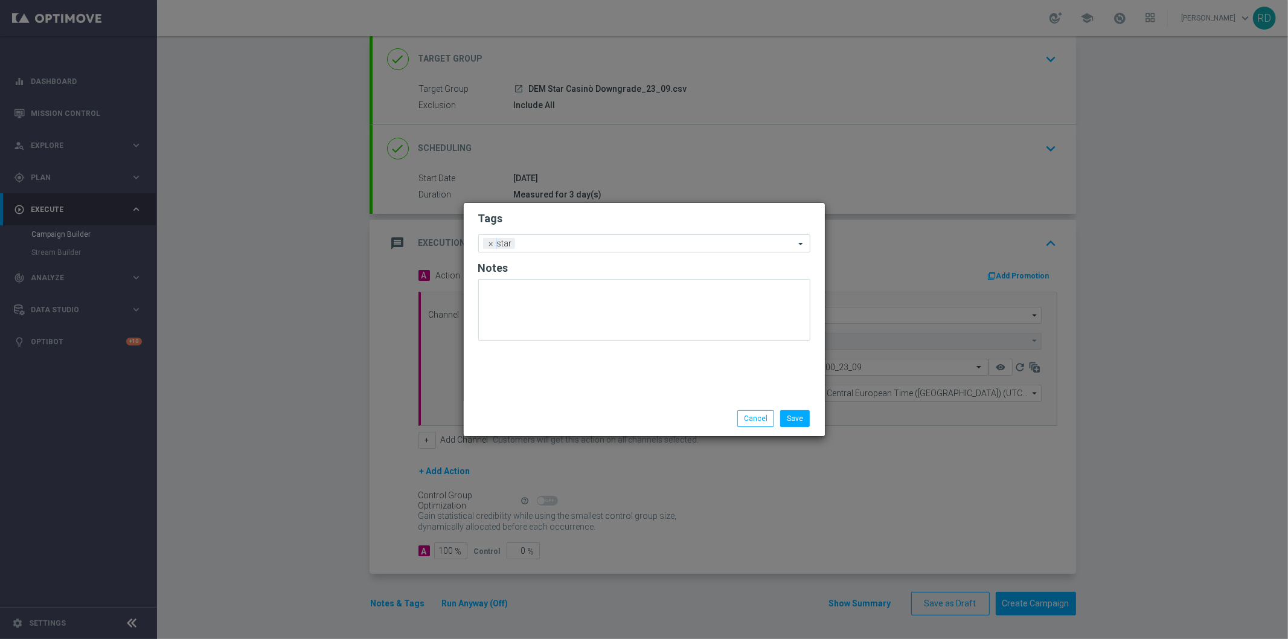
click at [532, 359] on div "Tags Add a new tag × star Notes" at bounding box center [644, 302] width 361 height 198
click at [560, 246] on input "text" at bounding box center [657, 244] width 275 height 10
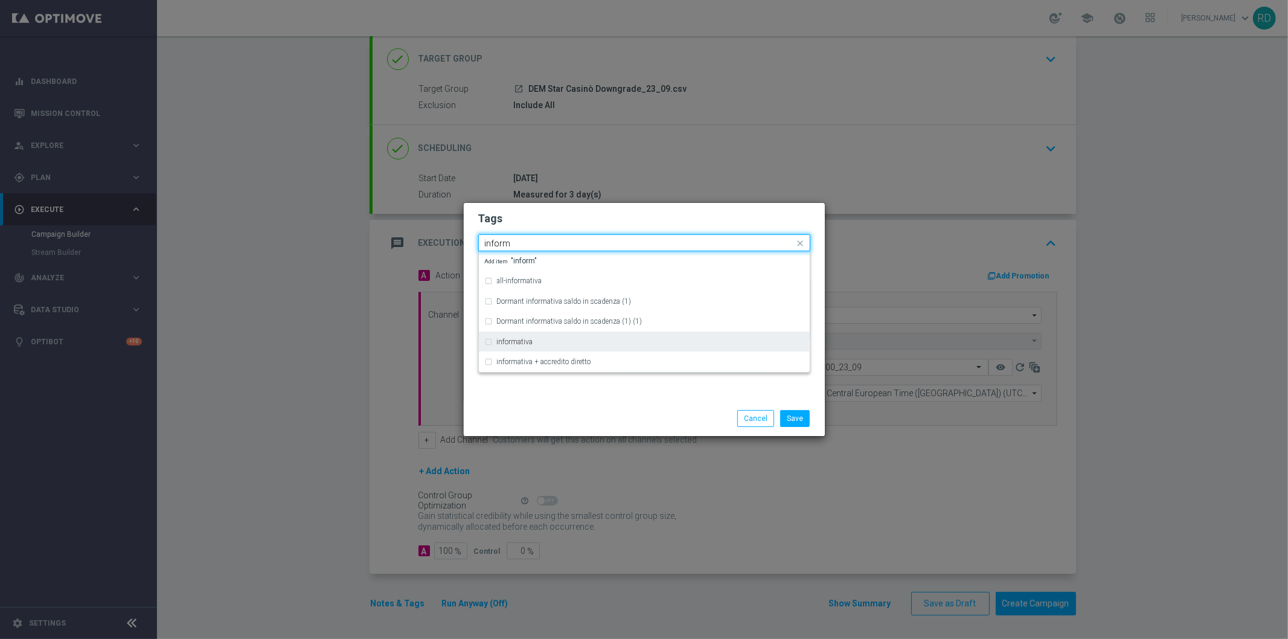
click at [546, 344] on div "informativa" at bounding box center [650, 341] width 307 height 7
type input "inform"
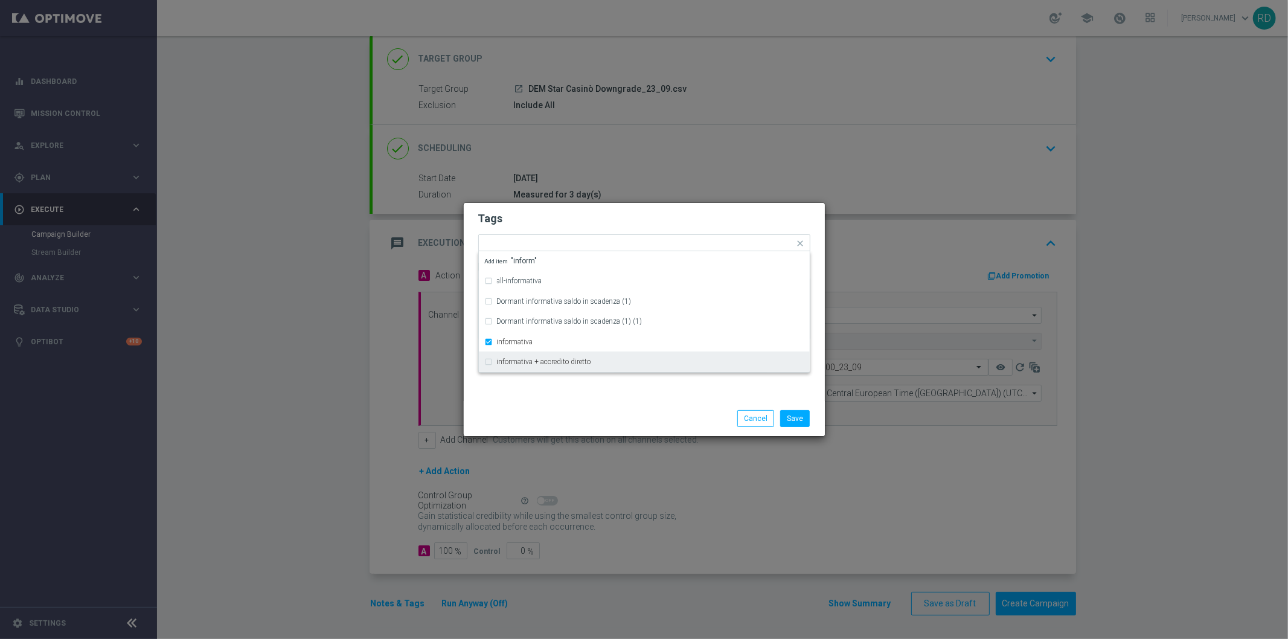
click at [577, 401] on div "Save Cancel" at bounding box center [644, 418] width 361 height 35
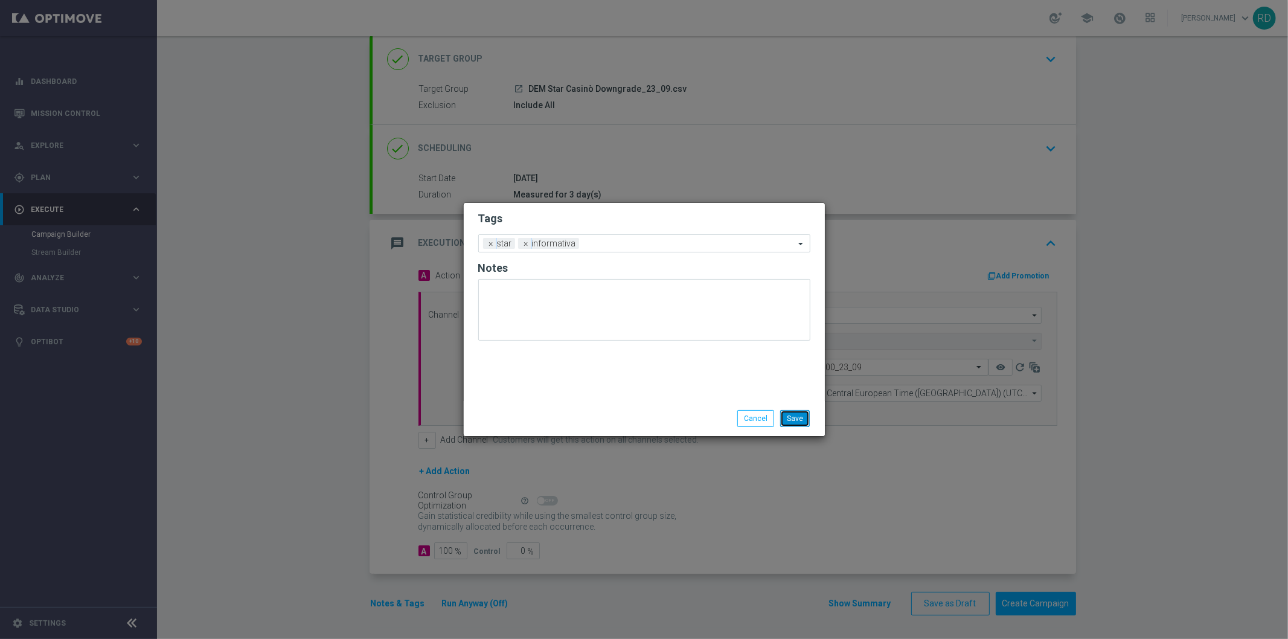
click at [799, 419] on button "Save" at bounding box center [795, 418] width 30 height 17
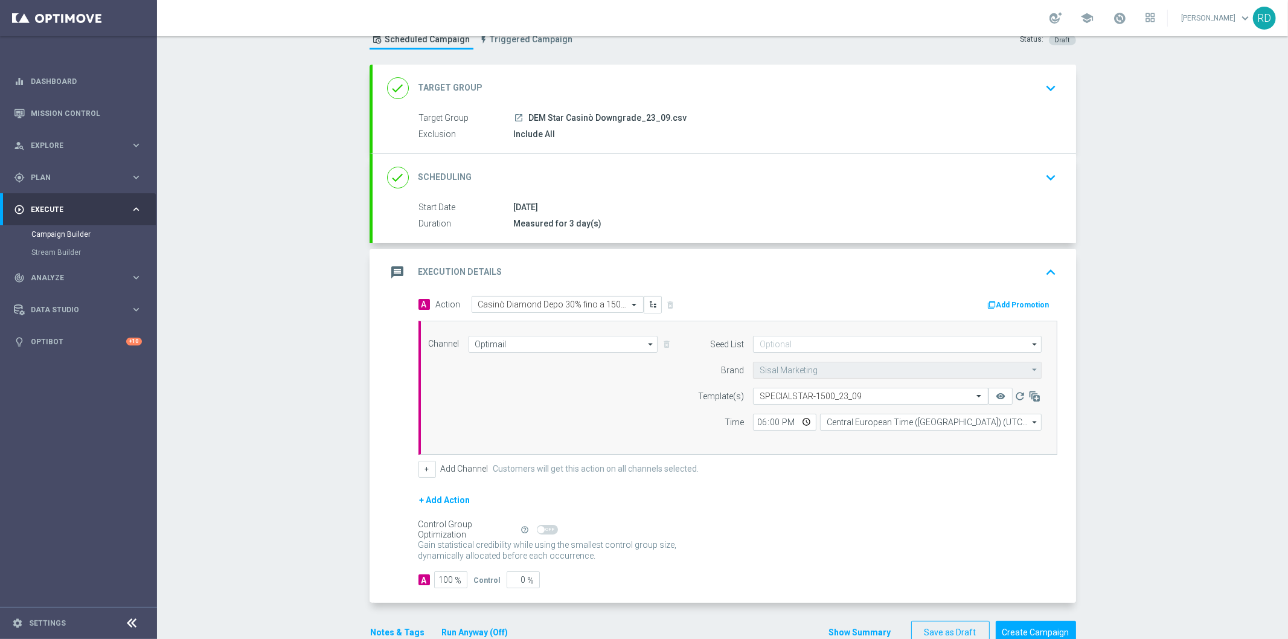
scroll to position [0, 0]
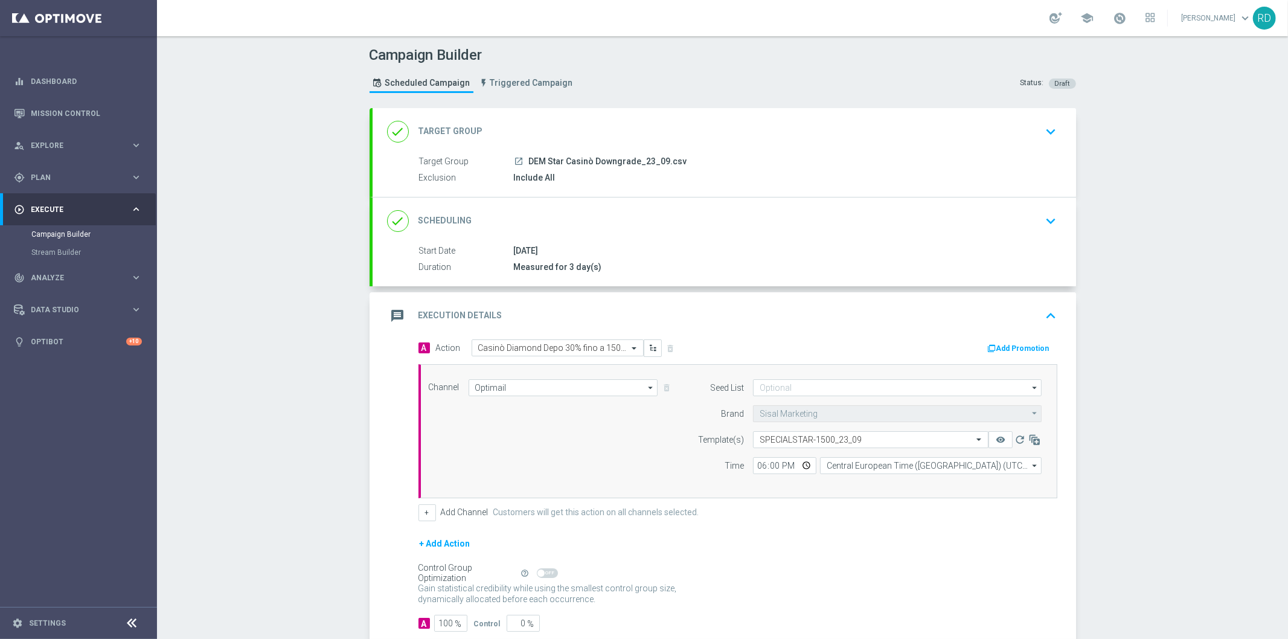
click at [394, 313] on icon "message" at bounding box center [398, 316] width 22 height 22
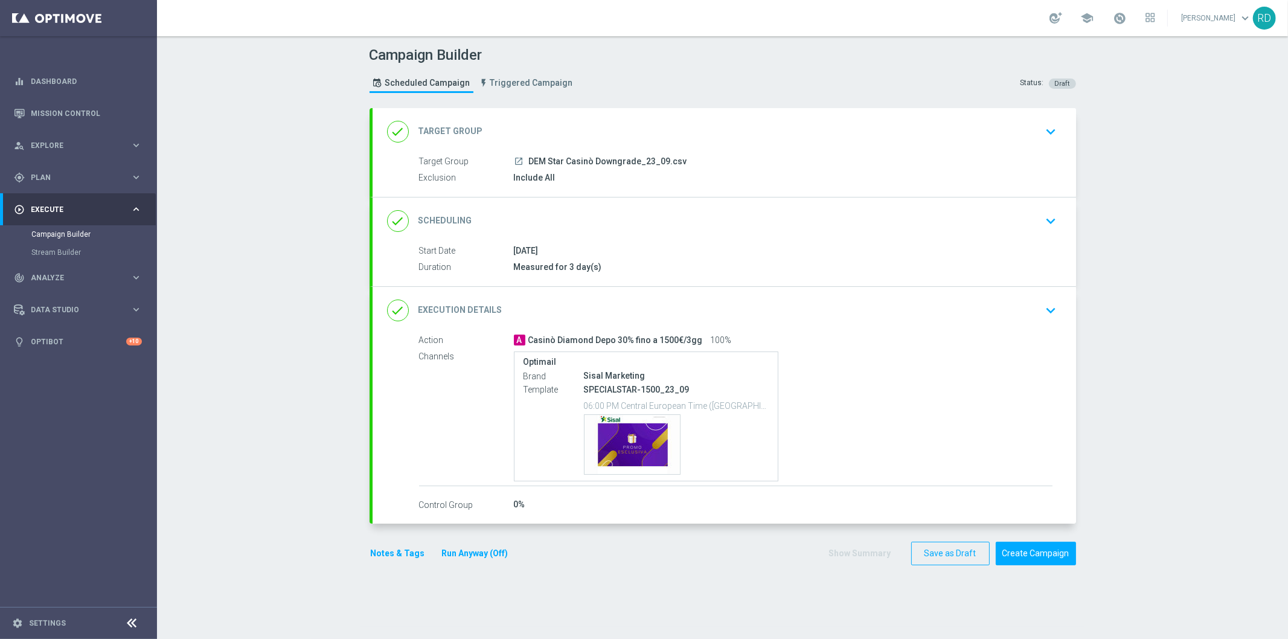
click at [369, 558] on button "Notes & Tags" at bounding box center [397, 553] width 57 height 15
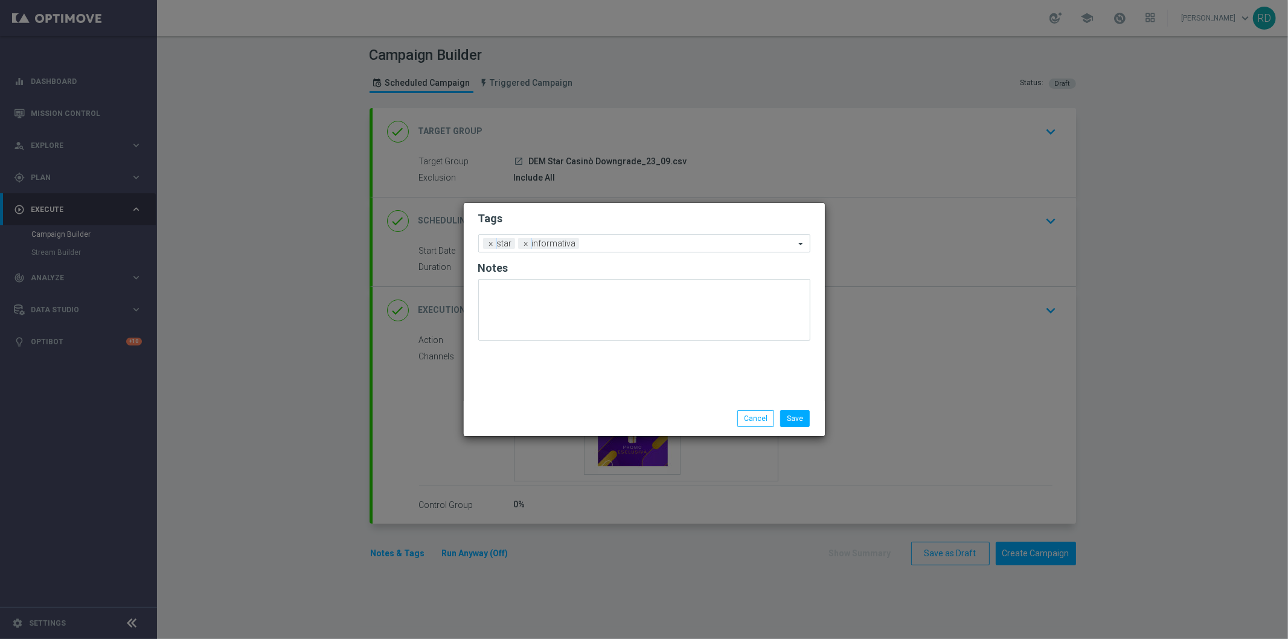
click at [369, 558] on modal-container "Tags Add a new tag × star × informativa Notes Save Cancel" at bounding box center [644, 319] width 1288 height 639
click at [751, 420] on button "Cancel" at bounding box center [755, 418] width 37 height 17
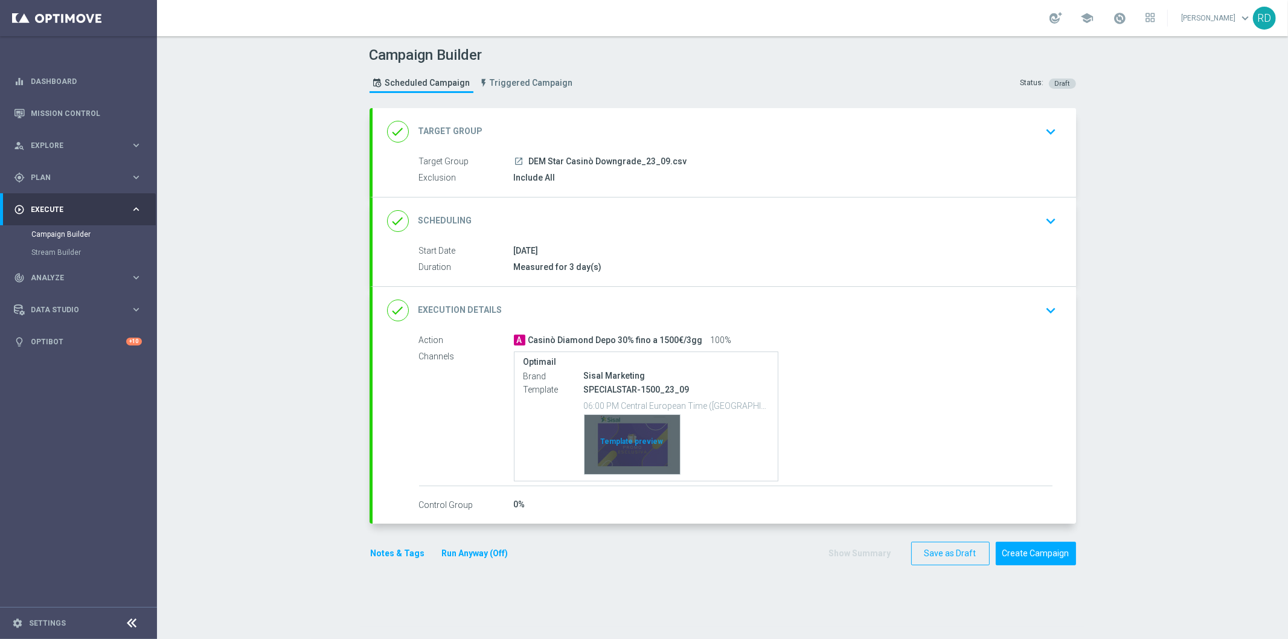
click at [616, 426] on div "Template preview" at bounding box center [631, 444] width 95 height 59
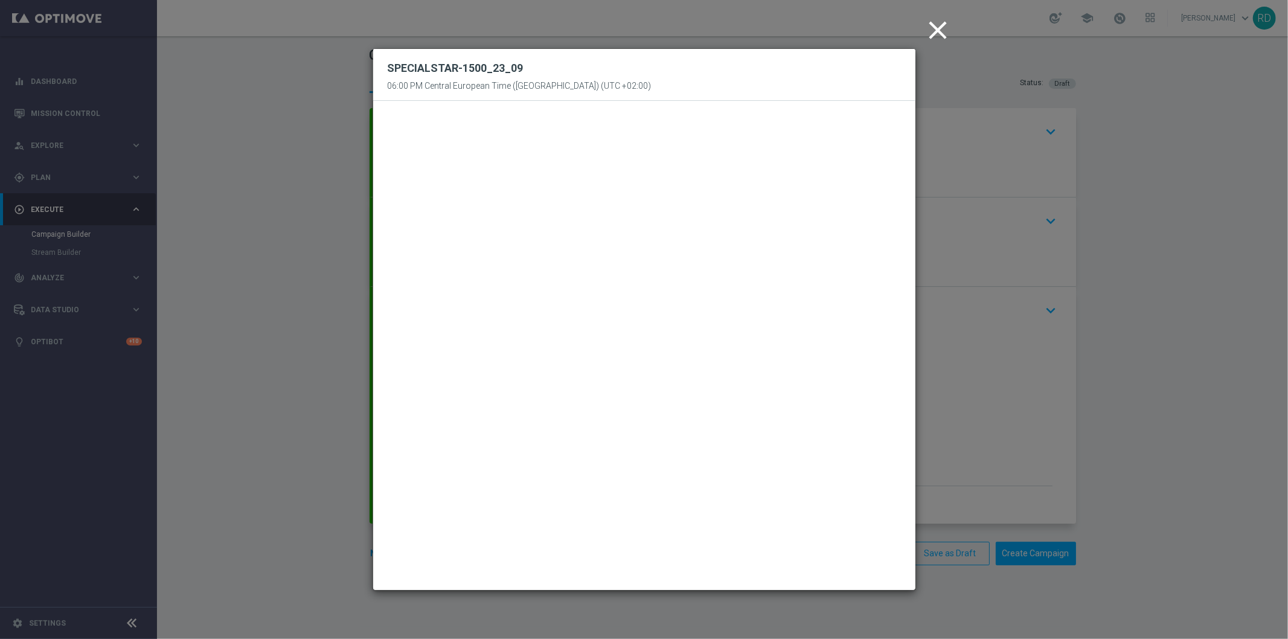
click at [939, 24] on icon "close" at bounding box center [938, 30] width 30 height 30
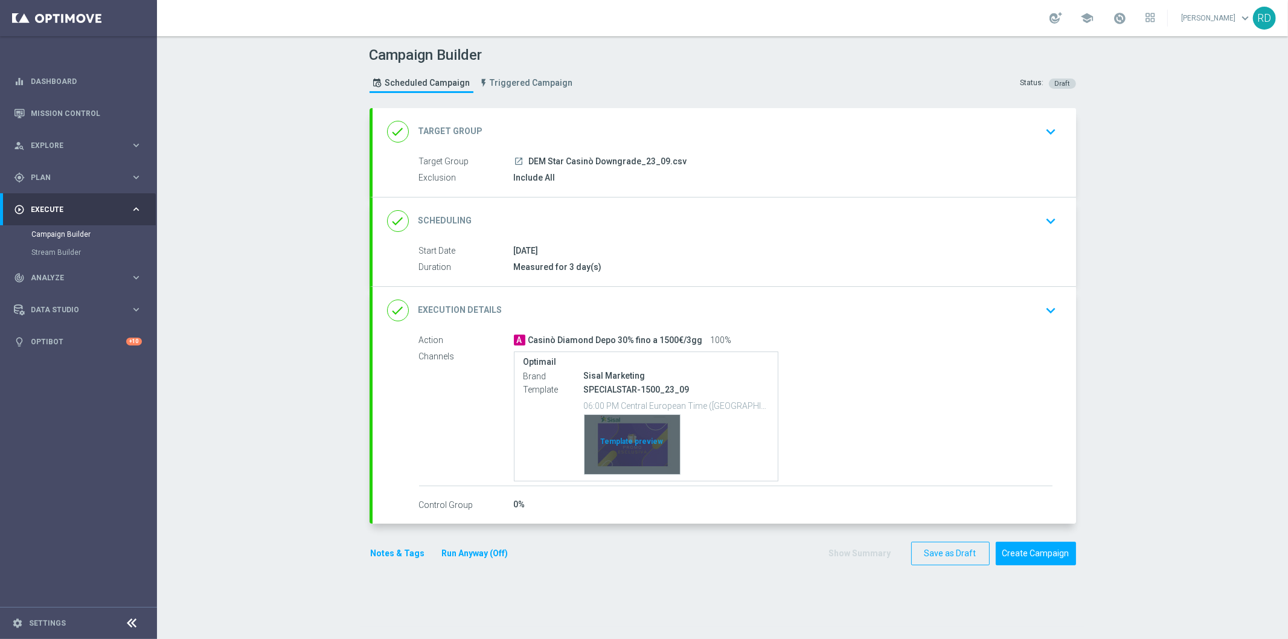
click at [636, 436] on div "Template preview" at bounding box center [631, 444] width 95 height 59
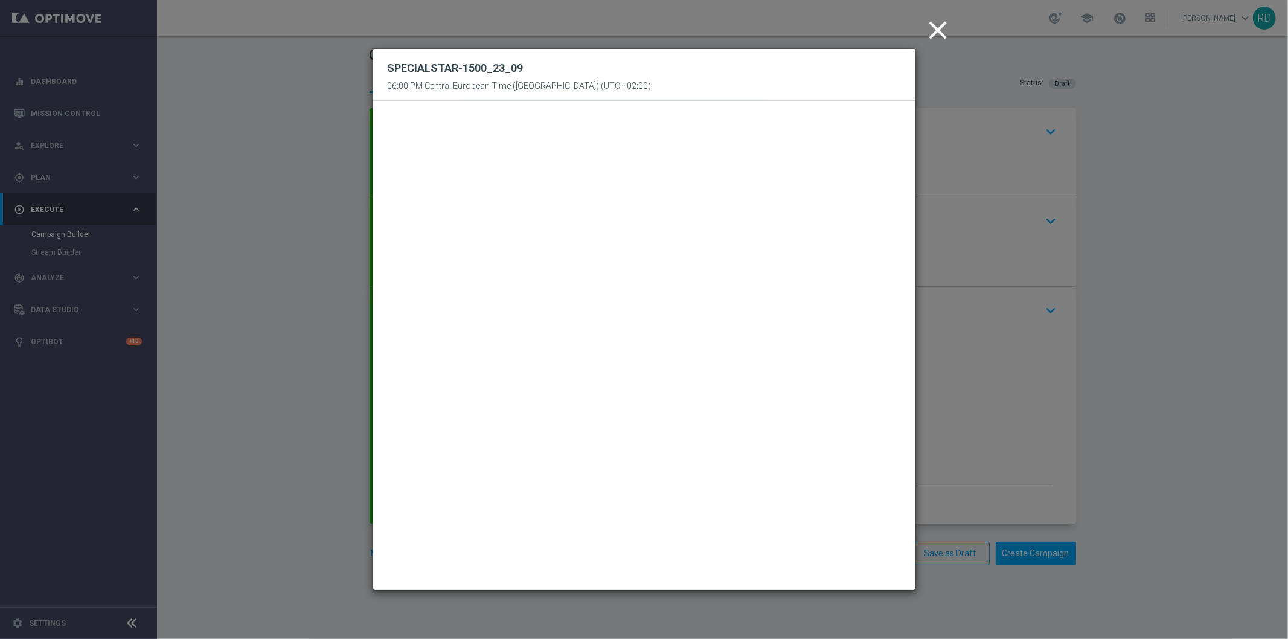
click at [936, 34] on icon "close" at bounding box center [938, 30] width 30 height 30
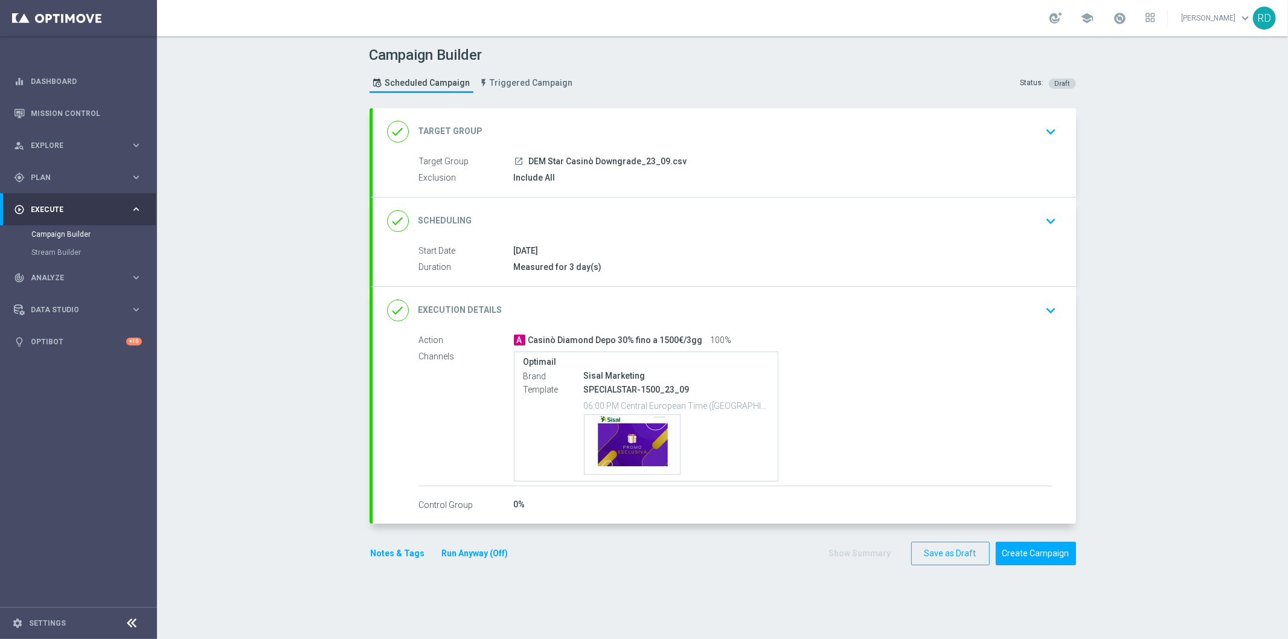
click at [401, 552] on button "Notes & Tags" at bounding box center [397, 553] width 57 height 15
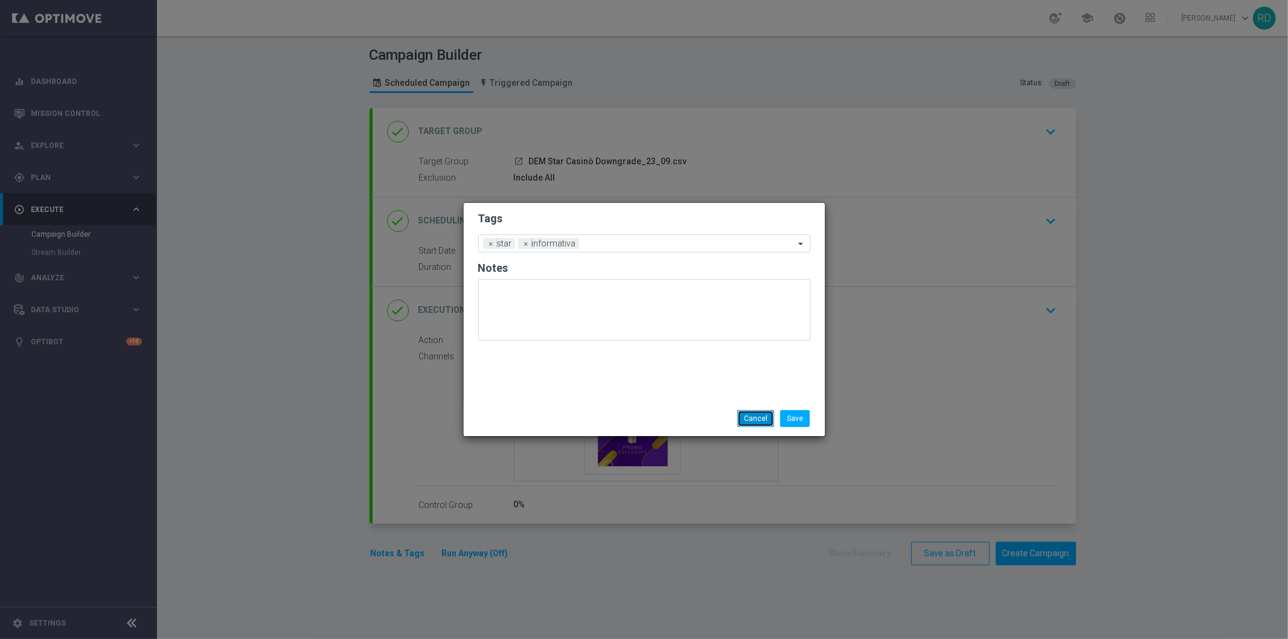
click at [762, 418] on button "Cancel" at bounding box center [755, 418] width 37 height 17
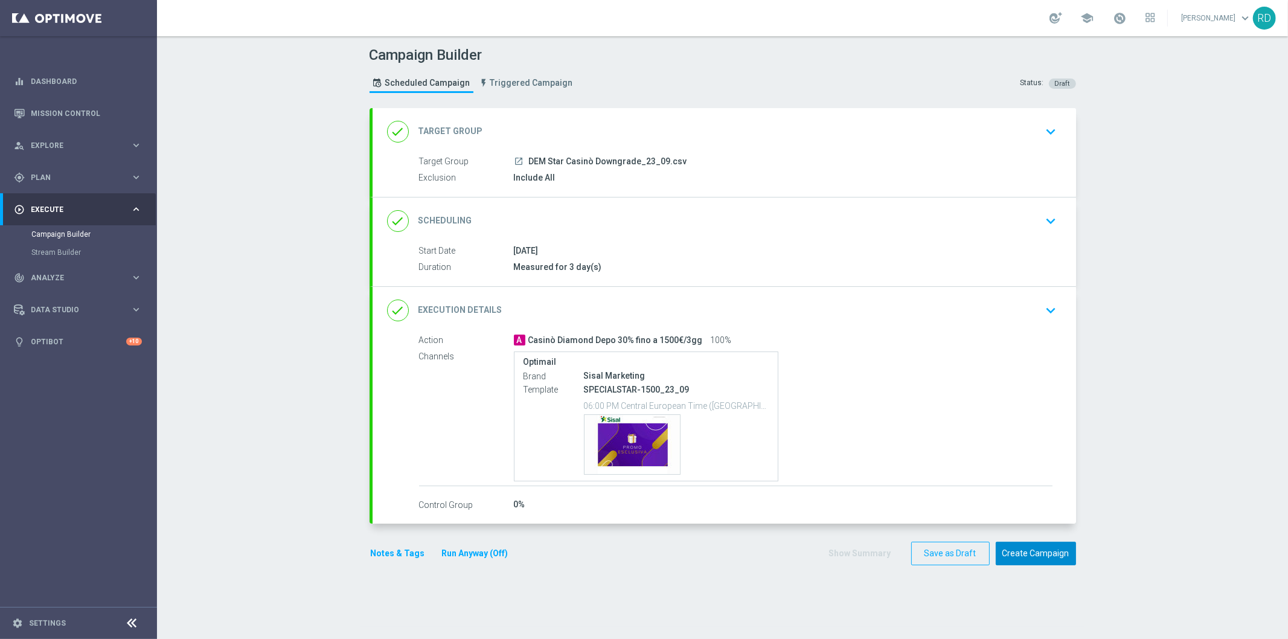
click at [1016, 551] on button "Create Campaign" at bounding box center [1036, 554] width 80 height 24
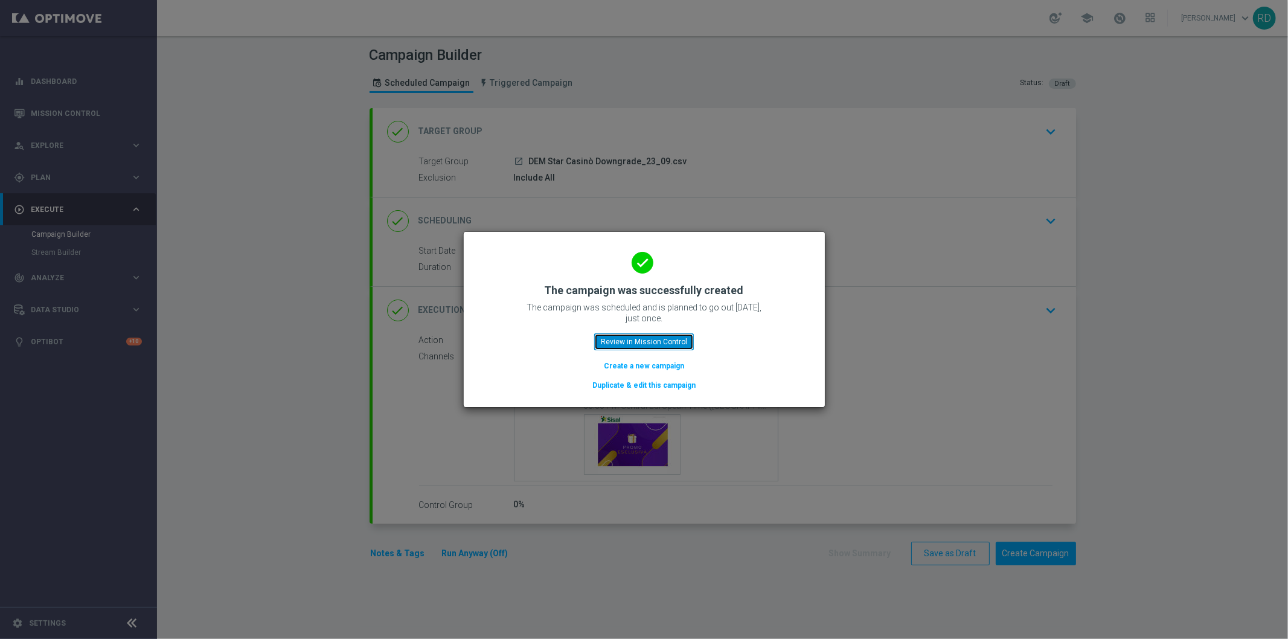
click at [660, 336] on button "Review in Mission Control" at bounding box center [644, 341] width 100 height 17
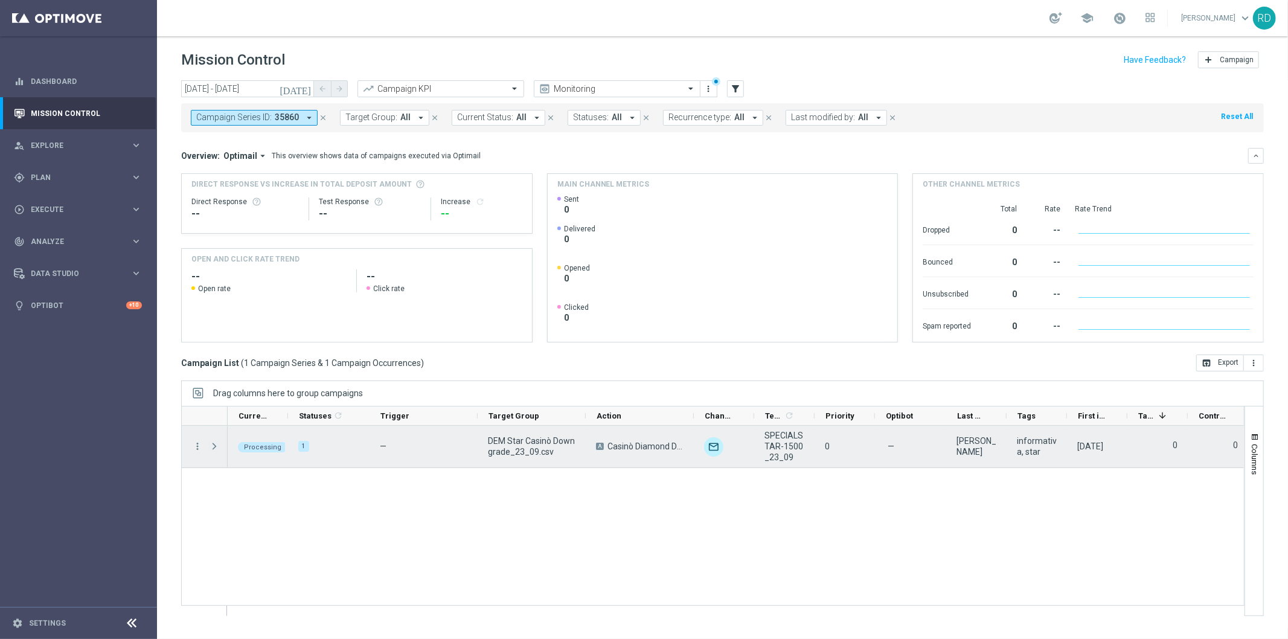
click at [218, 443] on span "Press SPACE to select this row." at bounding box center [214, 446] width 11 height 10
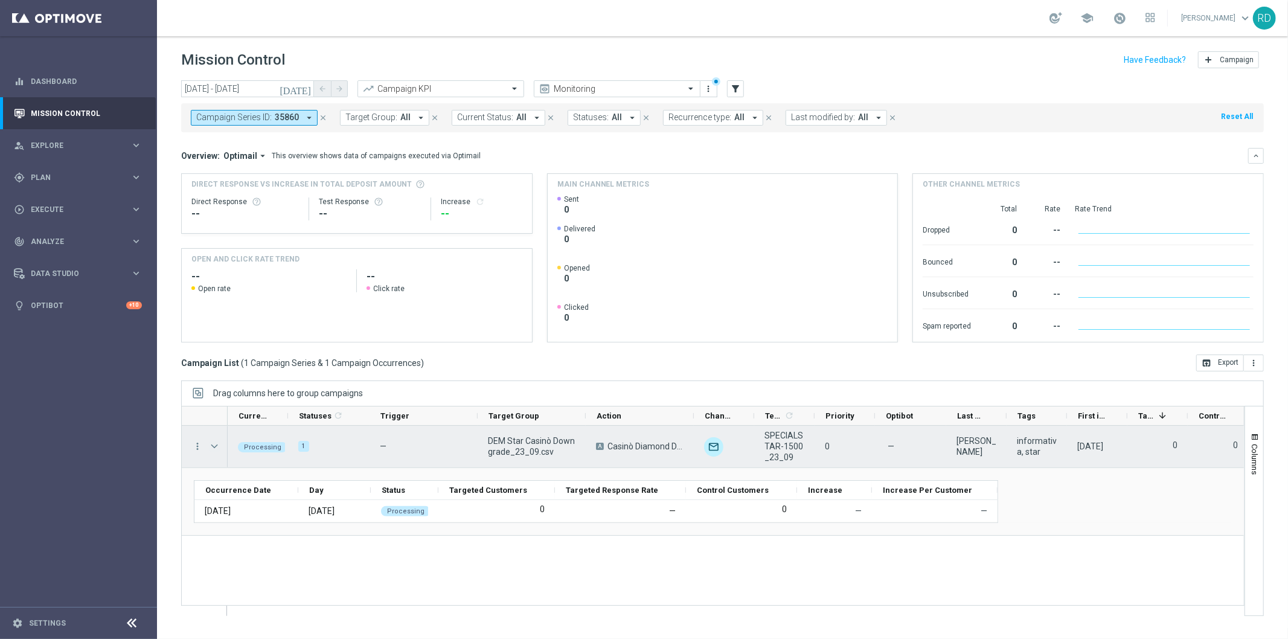
click at [209, 446] on span "Press SPACE to select this row." at bounding box center [214, 446] width 11 height 10
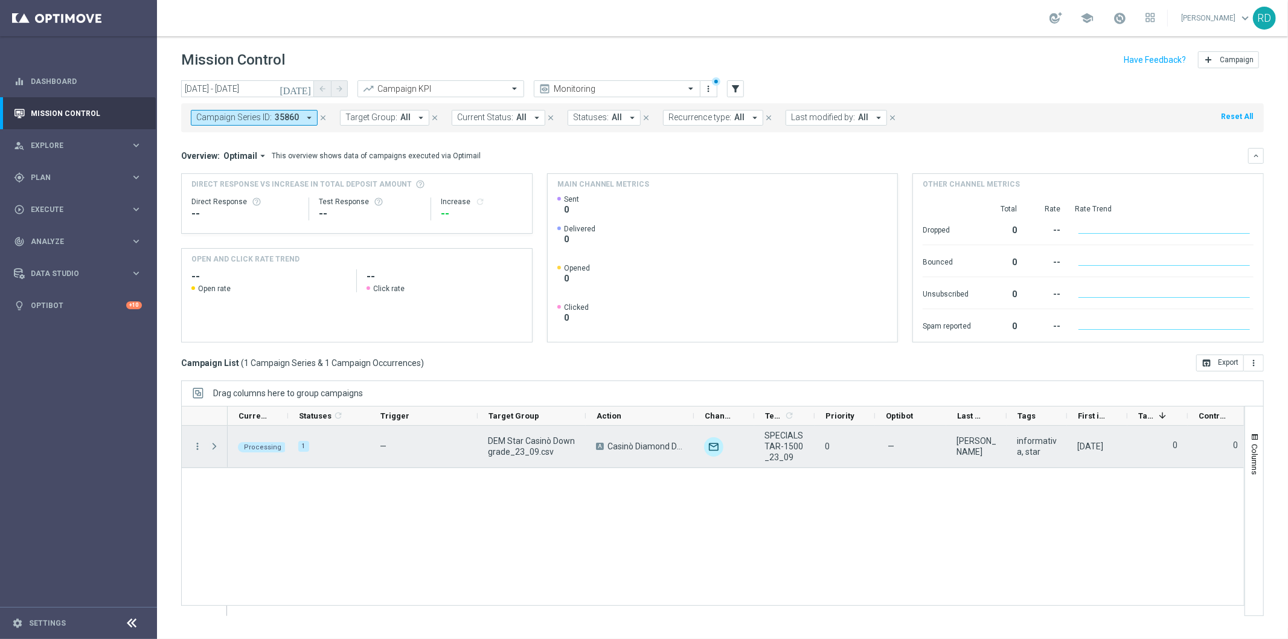
click at [211, 443] on span "Press SPACE to select this row." at bounding box center [214, 446] width 11 height 10
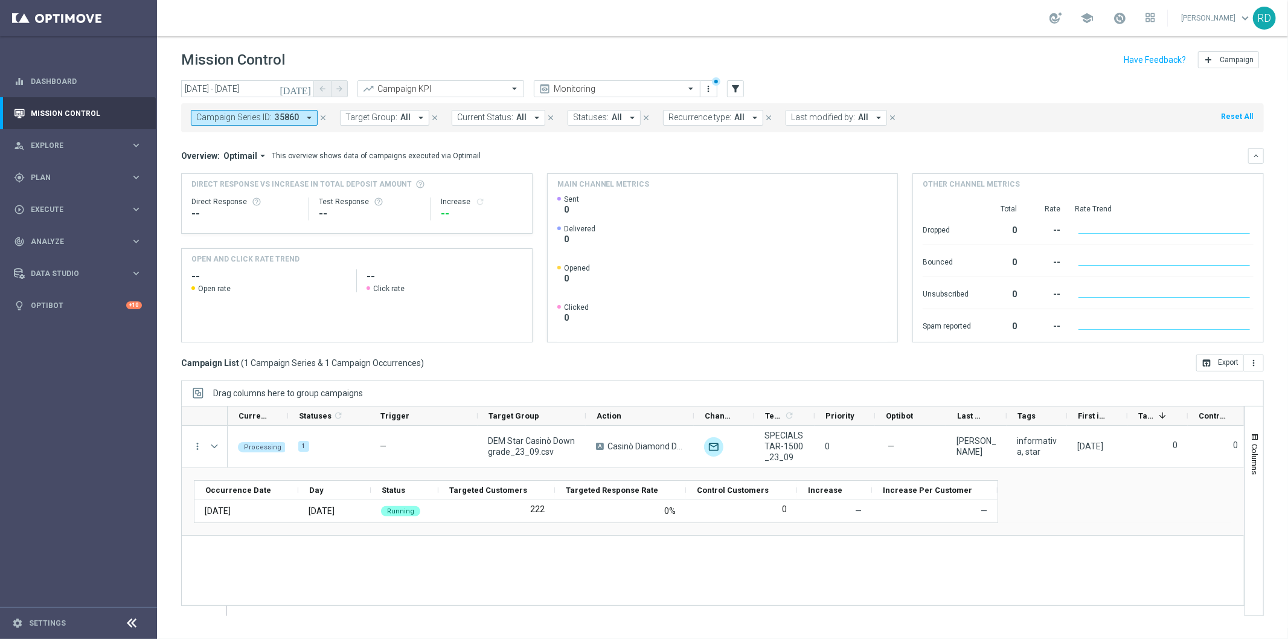
drag, startPoint x: 1022, startPoint y: 600, endPoint x: 1082, endPoint y: 595, distance: 61.2
click at [1082, 595] on div "Processing 1 — DEM Star Casinò Downgrade_23_09.csv A Casinò Diamond Depo 30% fi…" at bounding box center [736, 521] width 1016 height 190
